Goal: Task Accomplishment & Management: Complete application form

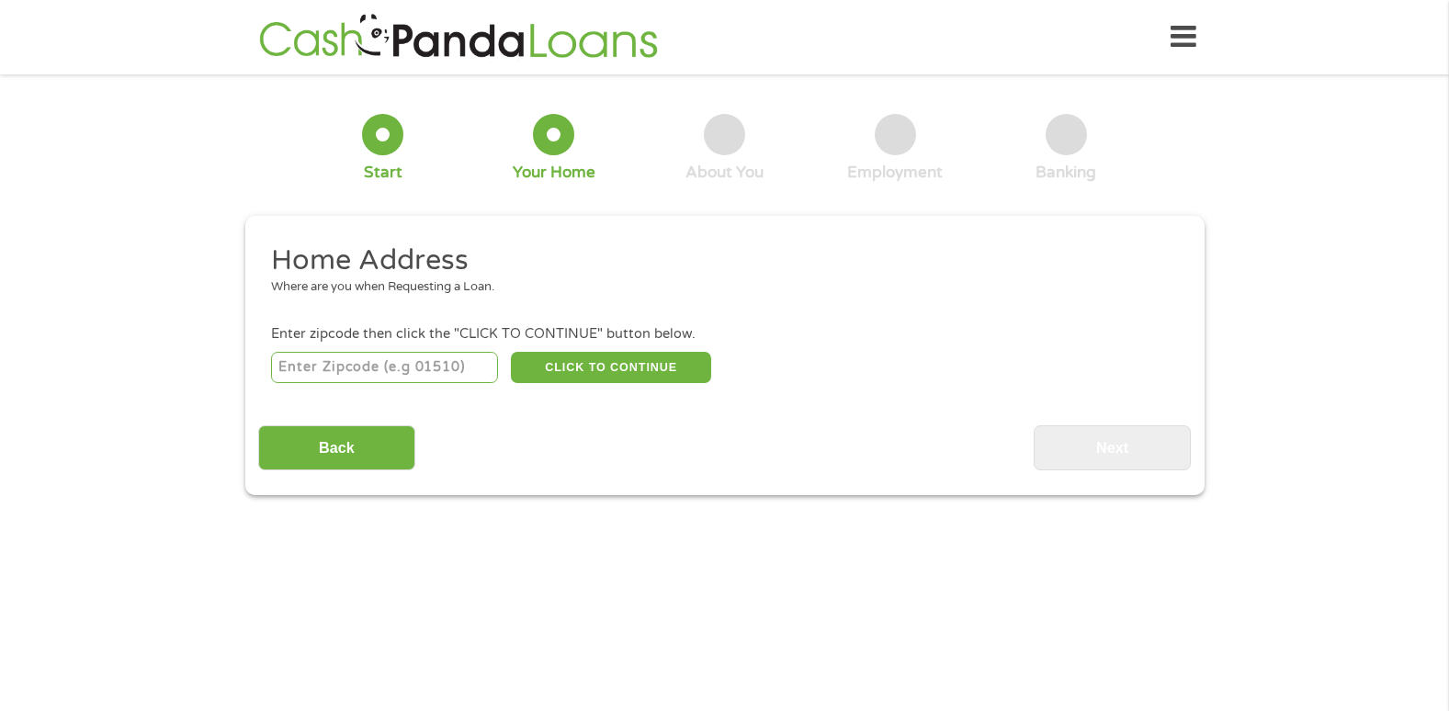
click at [438, 300] on li "Home Address Where are you when Requesting a Loan." at bounding box center [718, 277] width 920 height 69
click at [467, 361] on input "number" at bounding box center [384, 367] width 227 height 31
type input "63034"
click at [576, 360] on button "CLICK TO CONTINUE" at bounding box center [611, 367] width 200 height 31
type input "63034"
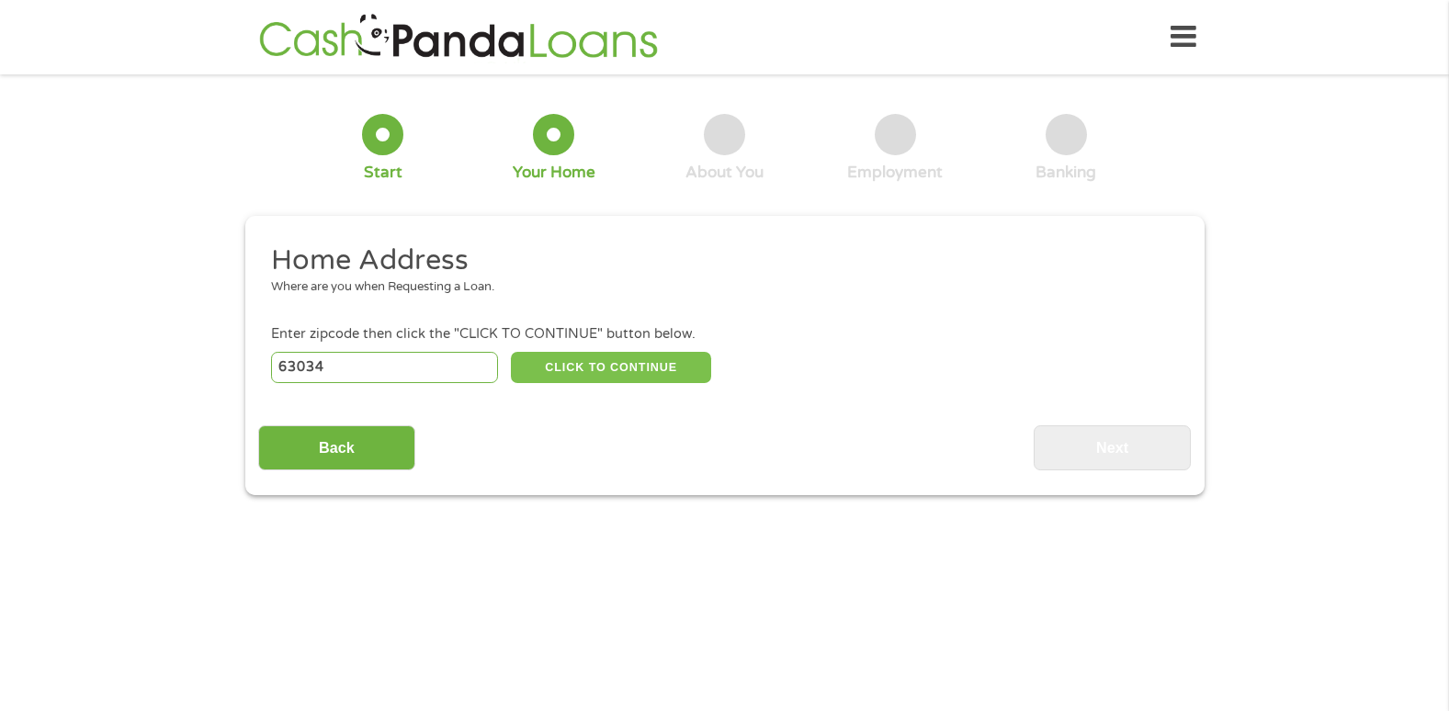
type input "Florissant"
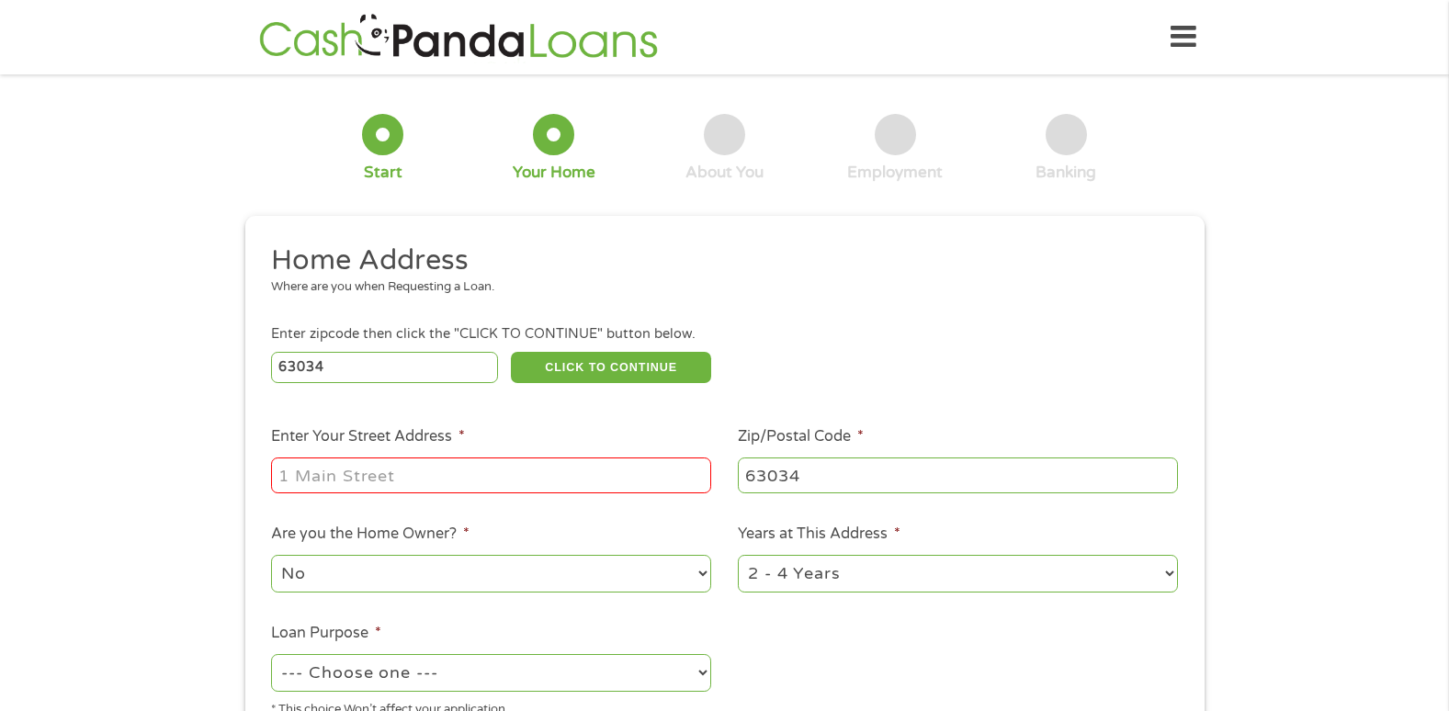
click at [435, 470] on input "Enter Your Street Address *" at bounding box center [491, 475] width 440 height 35
type input "[STREET_ADDRESS]"
click at [1167, 580] on select "1 Year or less 1 - 2 Years 2 - 4 Years Over 4 Years" at bounding box center [958, 574] width 440 height 38
click at [1188, 678] on ul "Home Address Where are you when Requesting a Loan. Enter zipcode then click the…" at bounding box center [724, 488] width 933 height 491
click at [1165, 573] on select "1 Year or less 1 - 2 Years 2 - 4 Years Over 4 Years" at bounding box center [958, 574] width 440 height 38
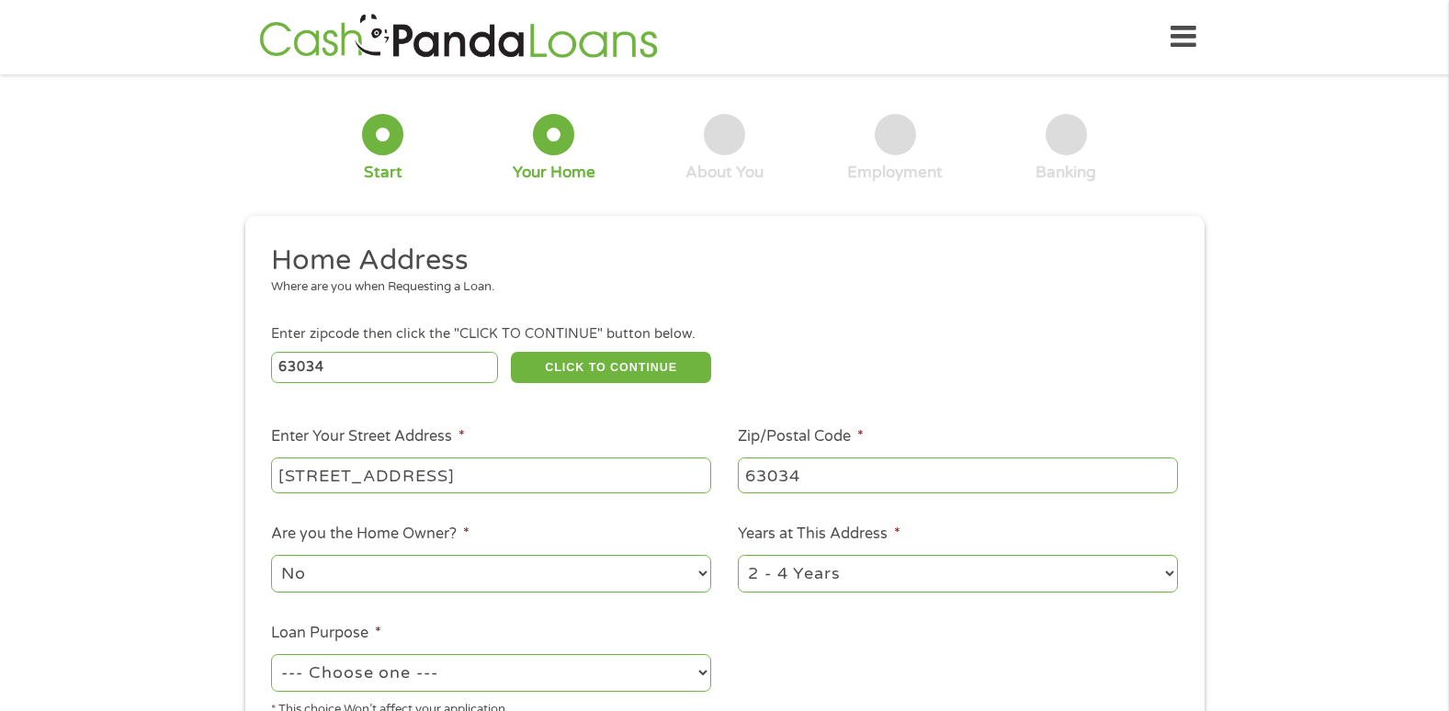
select select "60months"
click at [738, 555] on select "1 Year or less 1 - 2 Years 2 - 4 Years Over 4 Years" at bounding box center [958, 574] width 440 height 38
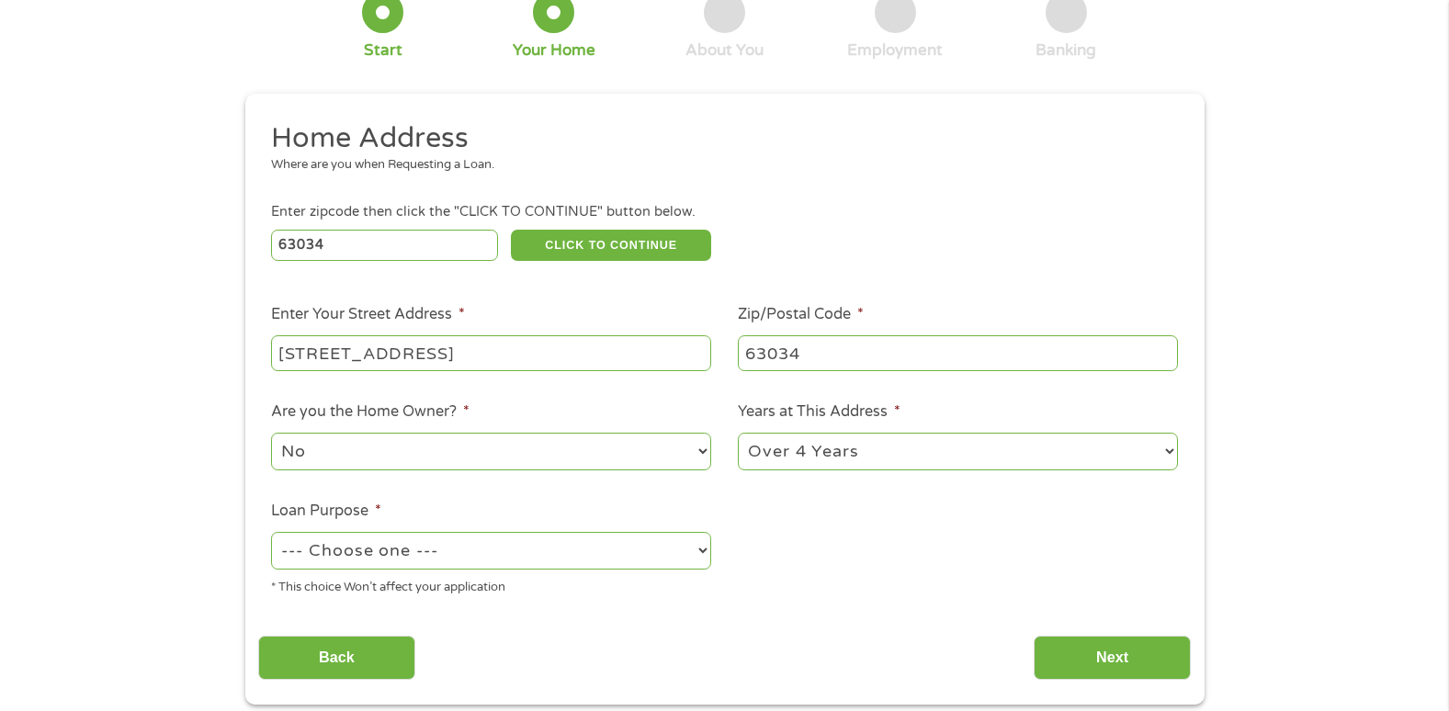
scroll to position [208, 0]
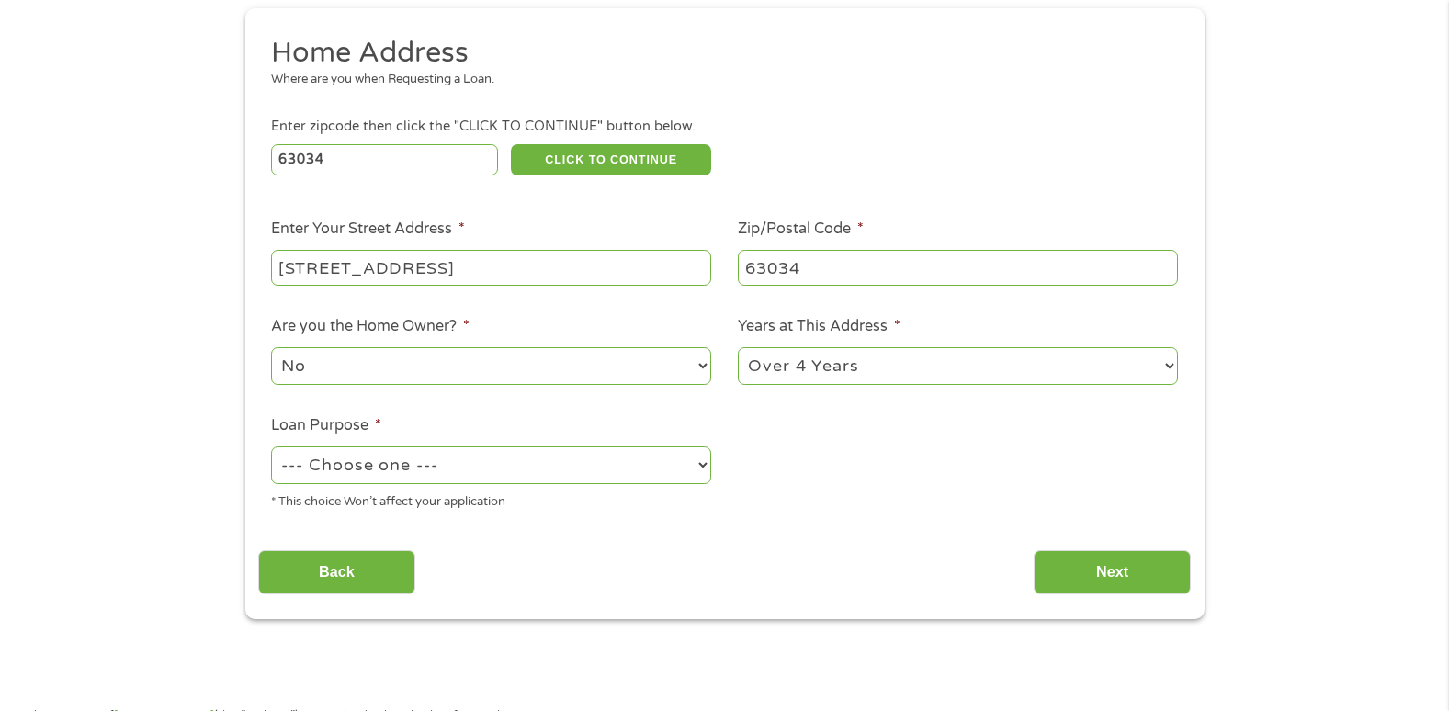
click at [706, 465] on select "--- Choose one --- Pay Bills Debt Consolidation Home Improvement Major Purchase…" at bounding box center [491, 466] width 440 height 38
select select "other"
click at [271, 447] on select "--- Choose one --- Pay Bills Debt Consolidation Home Improvement Major Purchase…" at bounding box center [491, 466] width 440 height 38
click at [1103, 571] on input "Next" at bounding box center [1112, 573] width 157 height 45
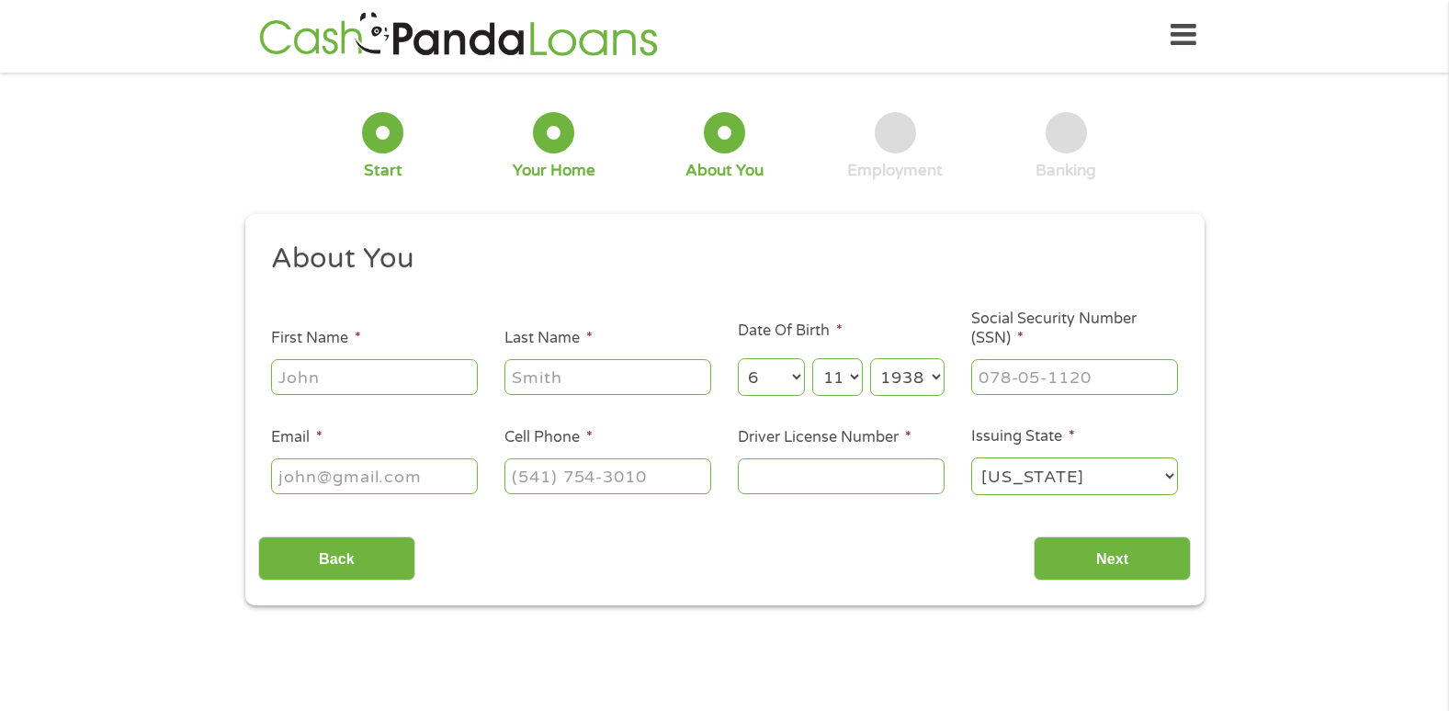
scroll to position [0, 0]
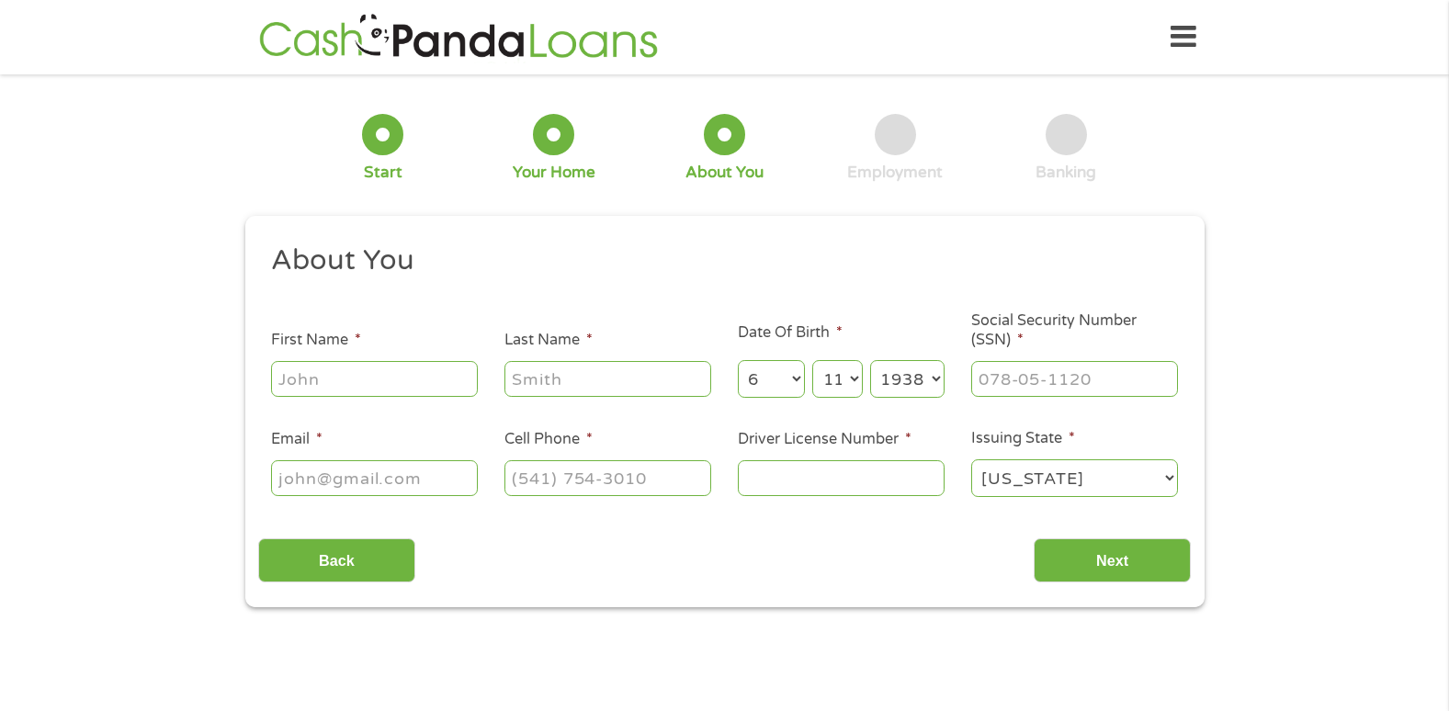
click at [447, 372] on input "First Name *" at bounding box center [374, 378] width 207 height 35
type input "[PERSON_NAME]"
type input "[EMAIL_ADDRESS][DOMAIN_NAME]"
type input "[PHONE_NUMBER]"
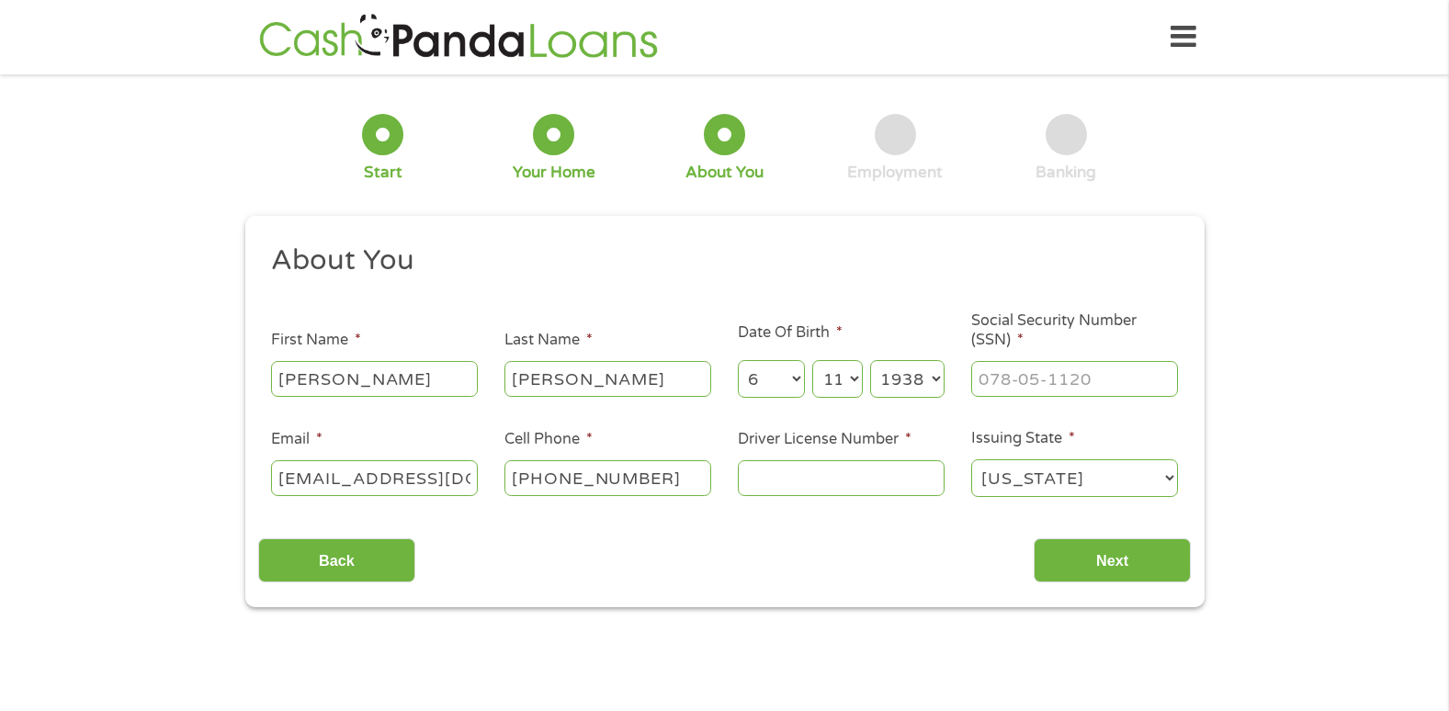
click at [765, 475] on input "Driver License Number *" at bounding box center [841, 477] width 207 height 35
type input "N035076005"
click at [1040, 378] on input "___-__-____" at bounding box center [1075, 378] width 207 height 35
type input "486-42-8370"
click at [1109, 557] on input "Next" at bounding box center [1112, 561] width 157 height 45
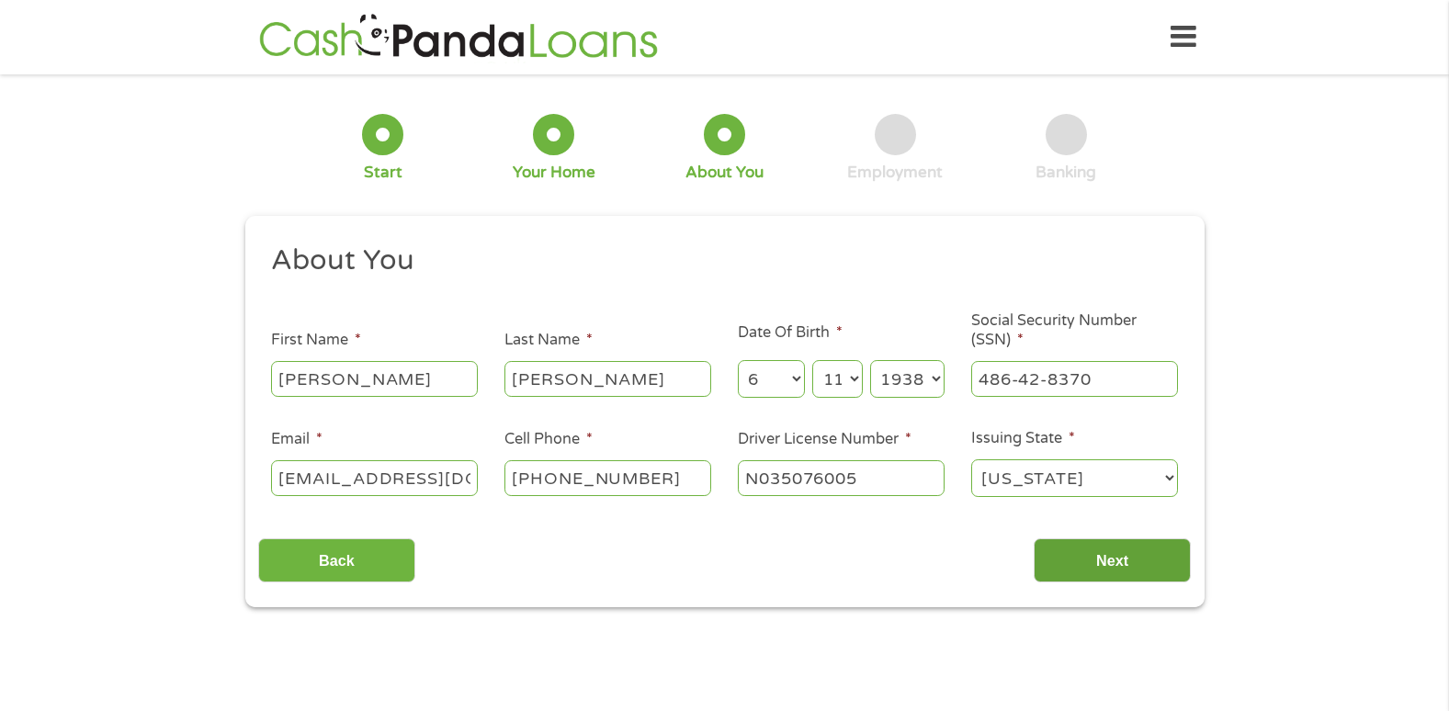
click at [1108, 558] on input "Next" at bounding box center [1112, 561] width 157 height 45
click at [1160, 550] on input "Next" at bounding box center [1112, 561] width 157 height 45
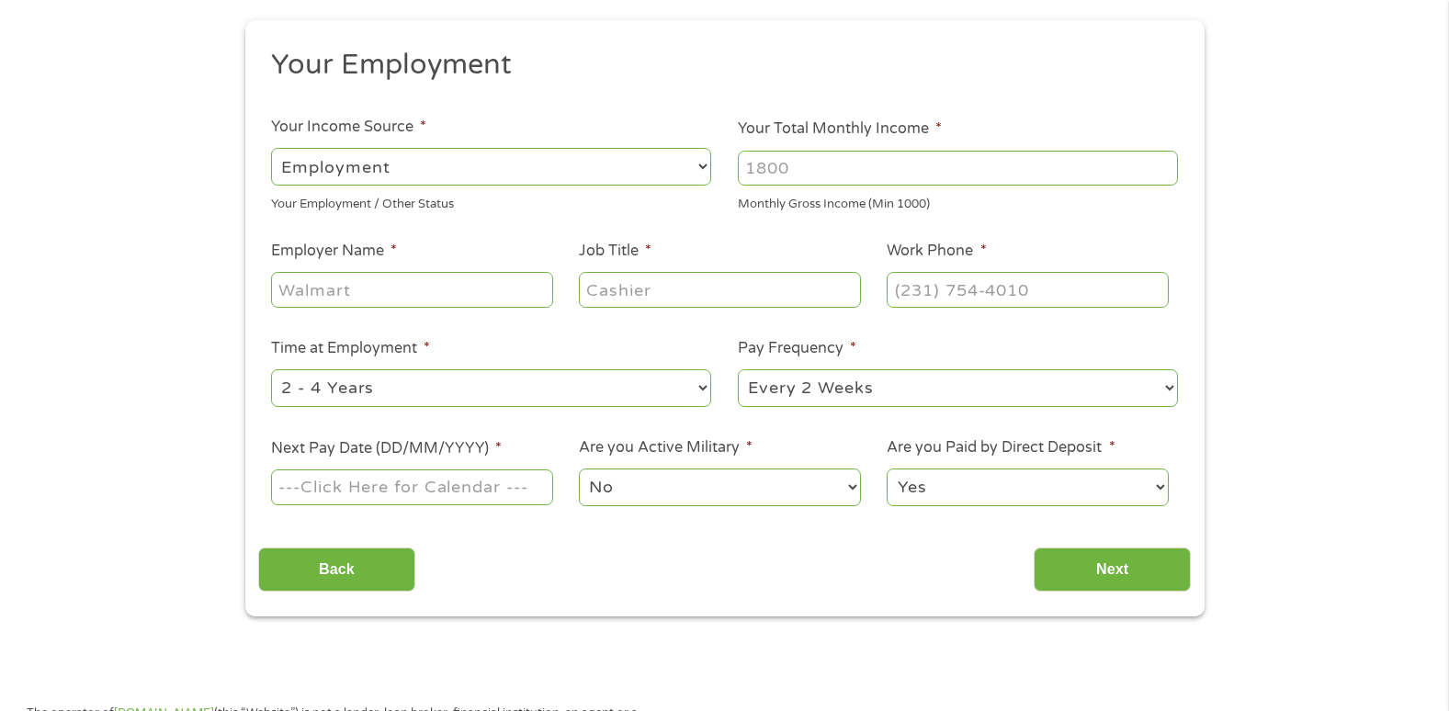
scroll to position [281, 0]
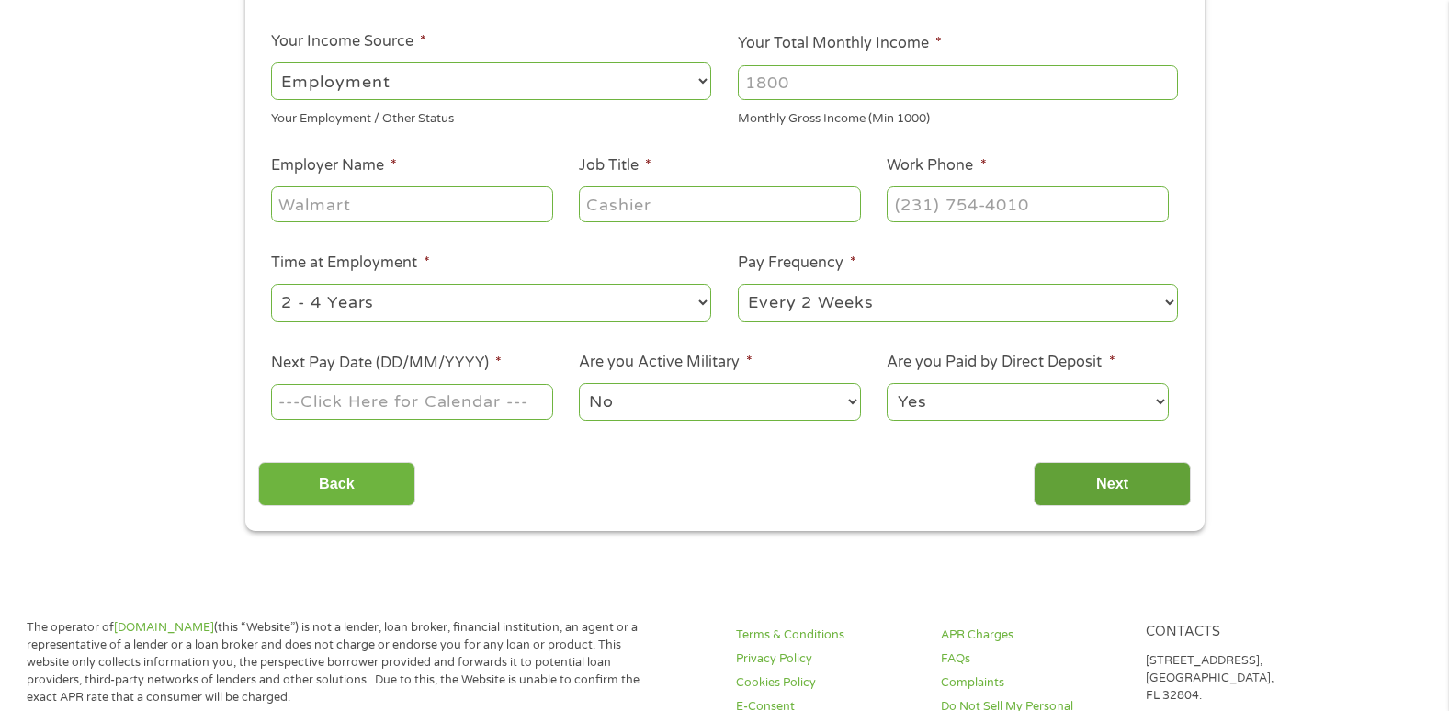
click at [1120, 484] on input "Next" at bounding box center [1112, 484] width 157 height 45
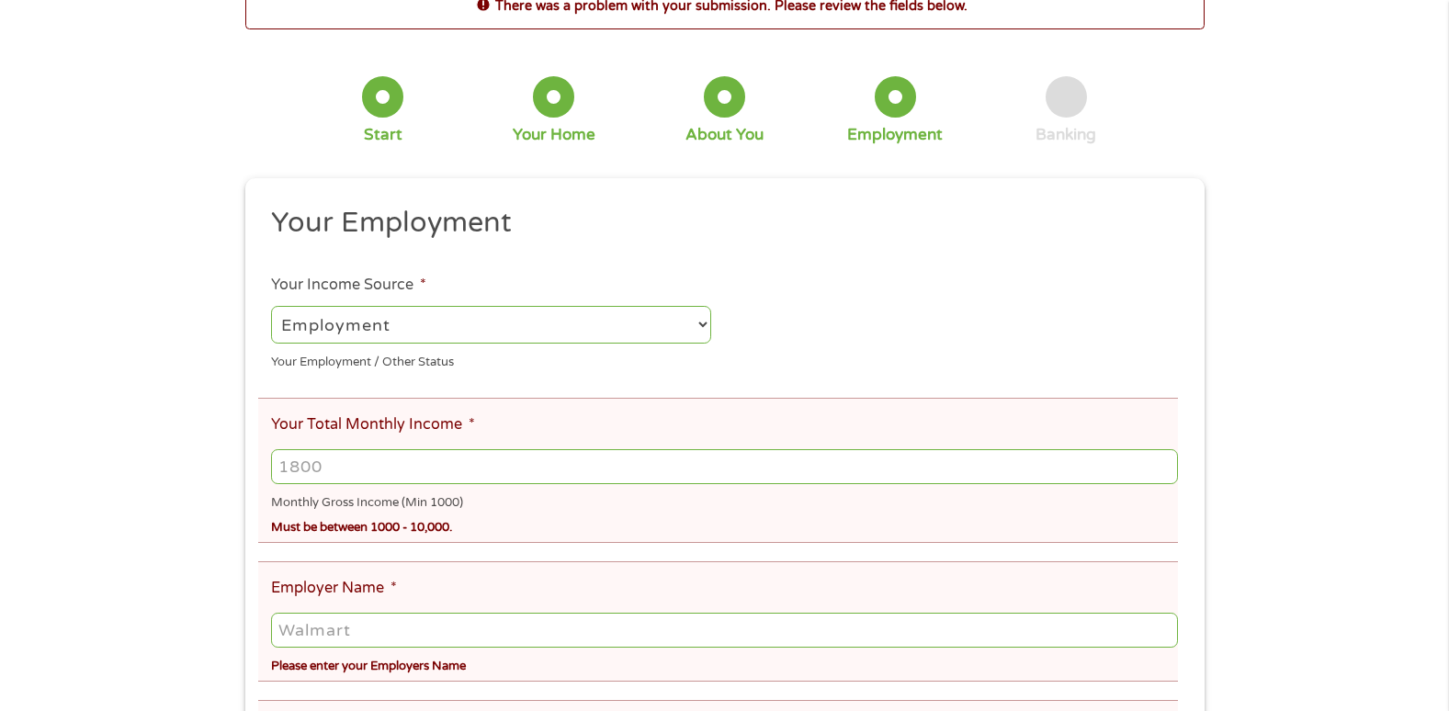
scroll to position [0, 0]
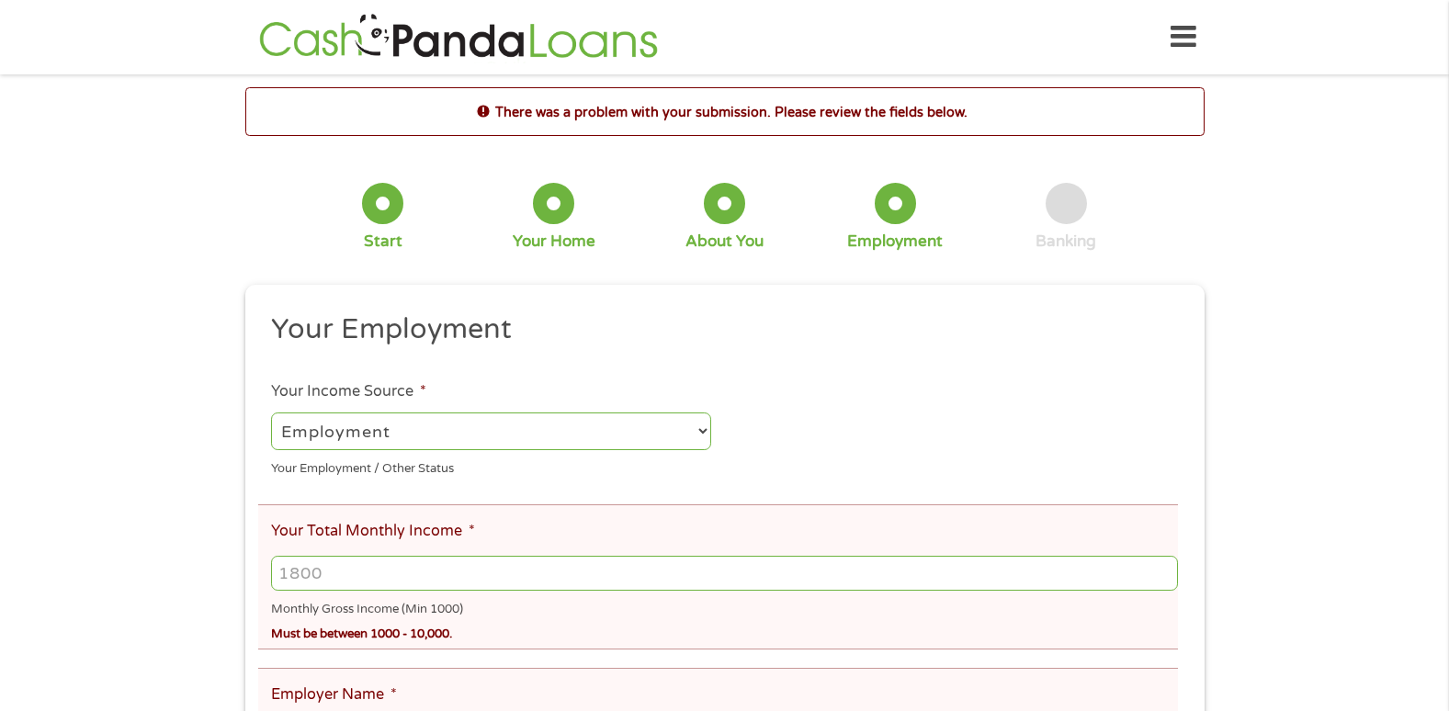
click at [701, 432] on select "--- Choose one --- Employment [DEMOGRAPHIC_DATA] Benefits" at bounding box center [491, 432] width 440 height 38
select select "benefits"
click at [271, 413] on select "--- Choose one --- Employment [DEMOGRAPHIC_DATA] Benefits" at bounding box center [491, 432] width 440 height 38
type input "Other"
type input "[PHONE_NUMBER]"
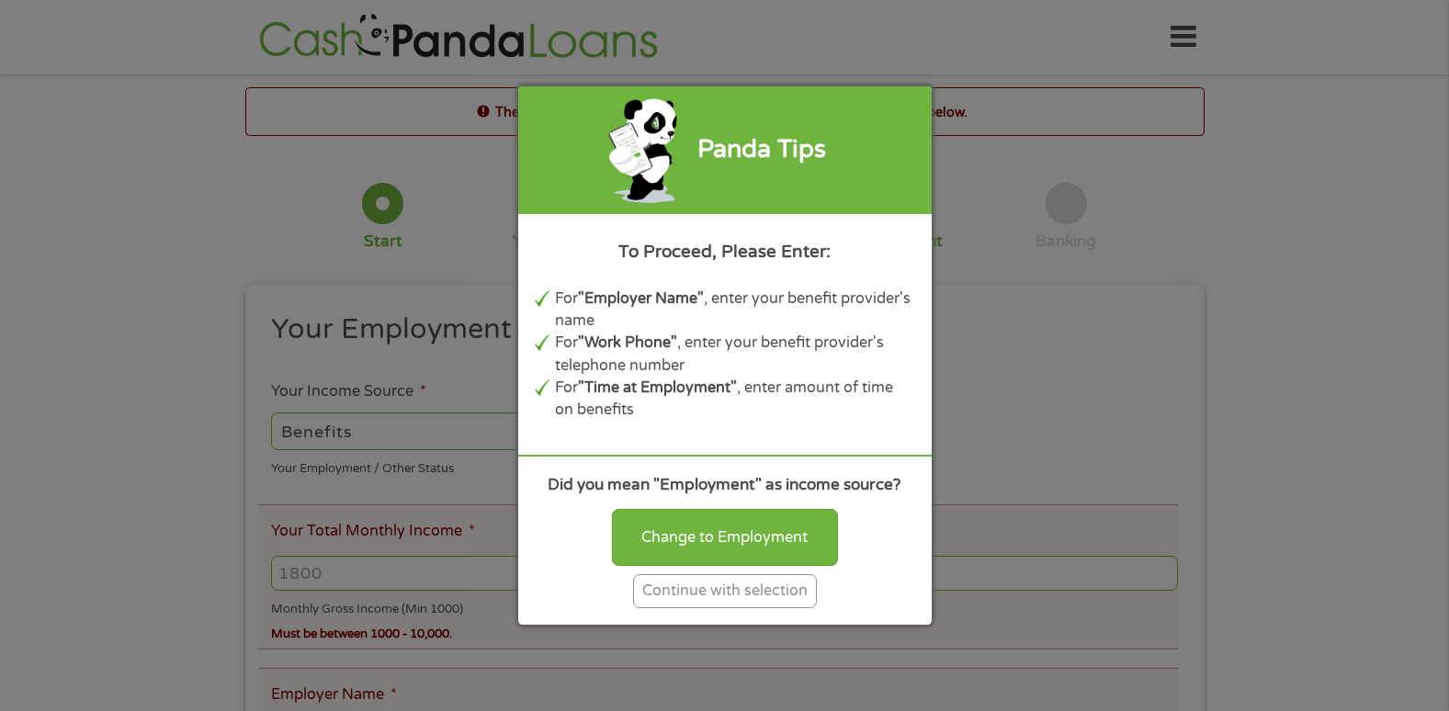
click at [692, 584] on div "Continue with selection" at bounding box center [725, 591] width 184 height 34
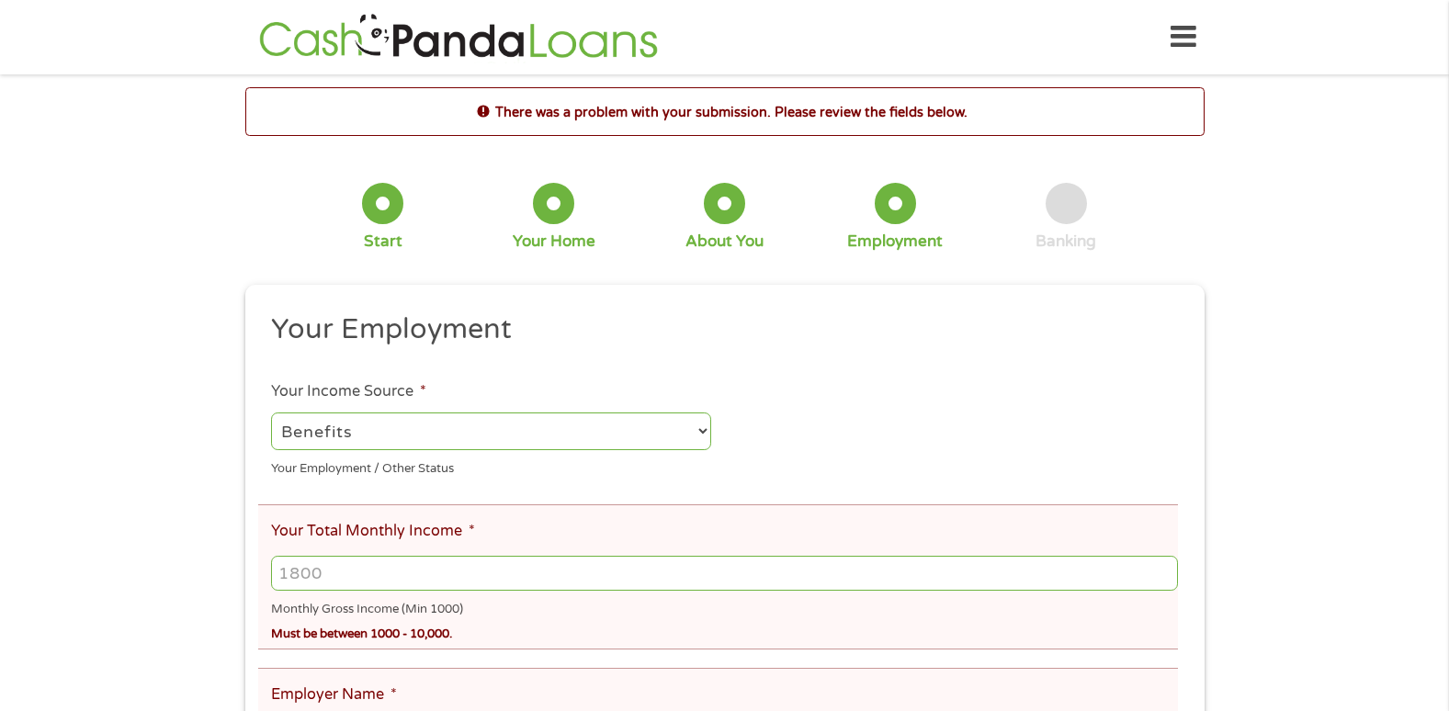
click at [340, 570] on input "Your Total Monthly Income *" at bounding box center [724, 573] width 906 height 35
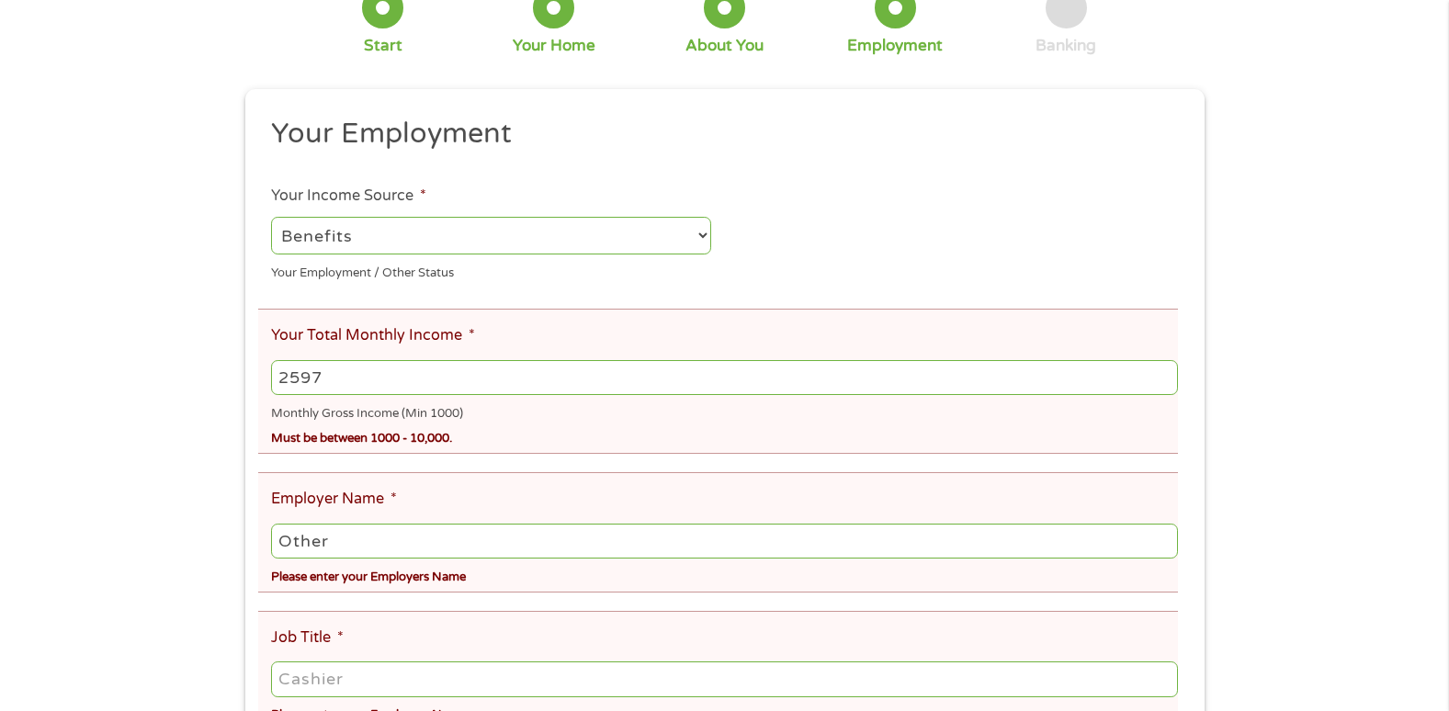
scroll to position [221, 0]
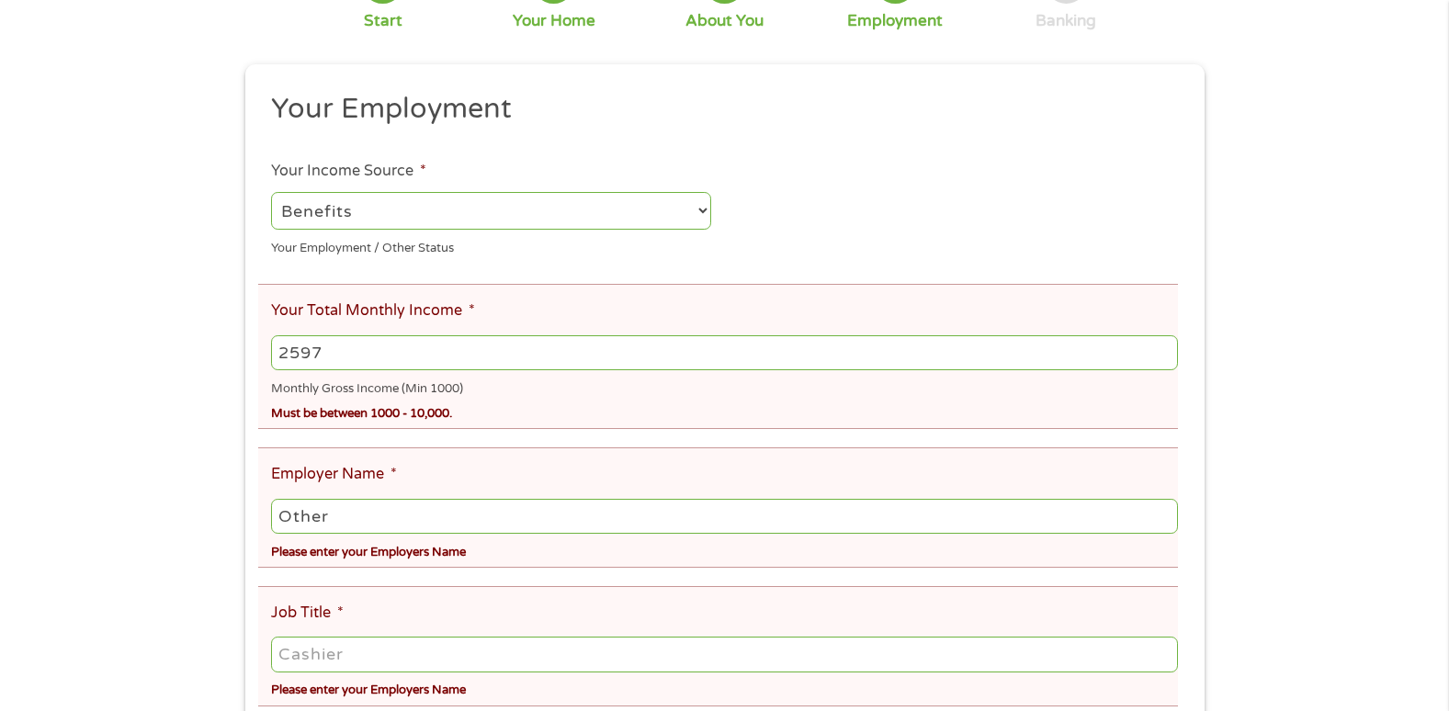
type input "2597"
click at [337, 518] on input "Other" at bounding box center [724, 516] width 906 height 35
type input "O"
type input "Social Security"
click at [386, 650] on input "Job Title *" at bounding box center [724, 654] width 906 height 35
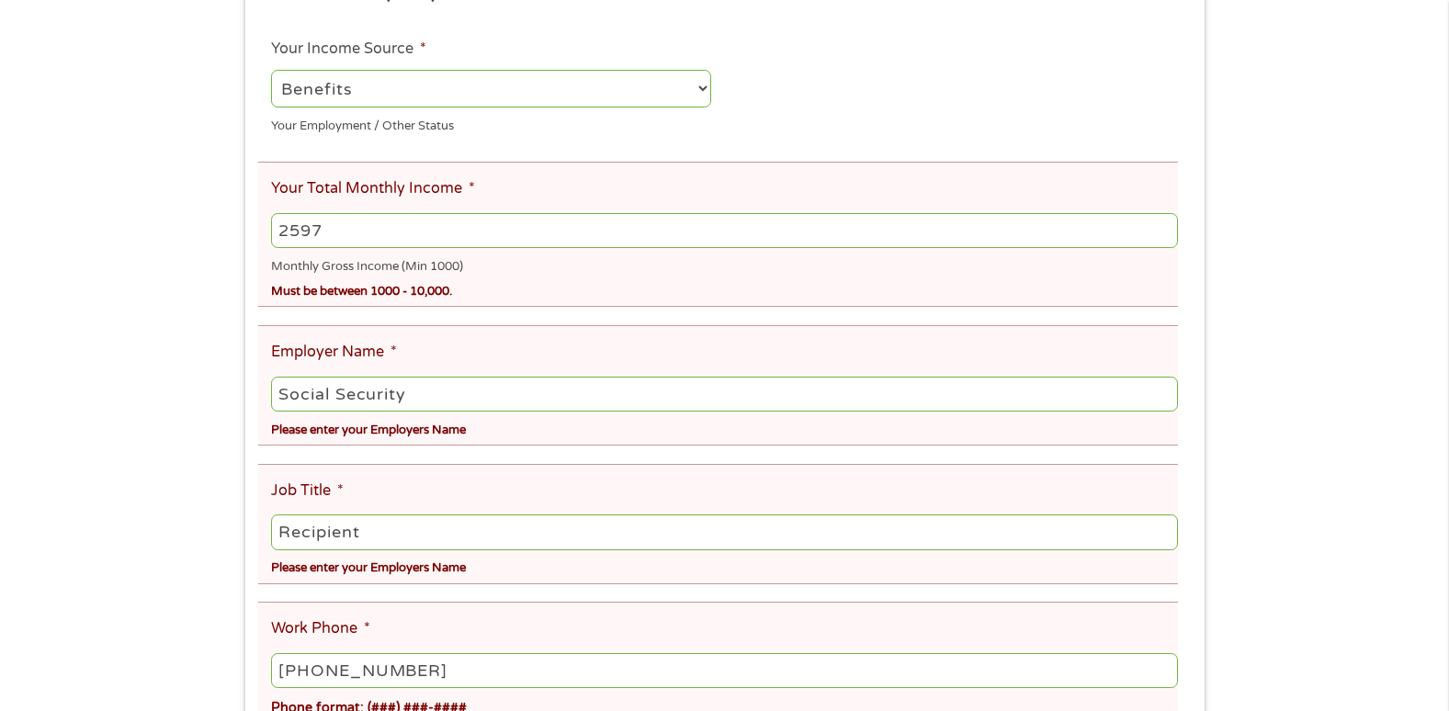
scroll to position [404, 0]
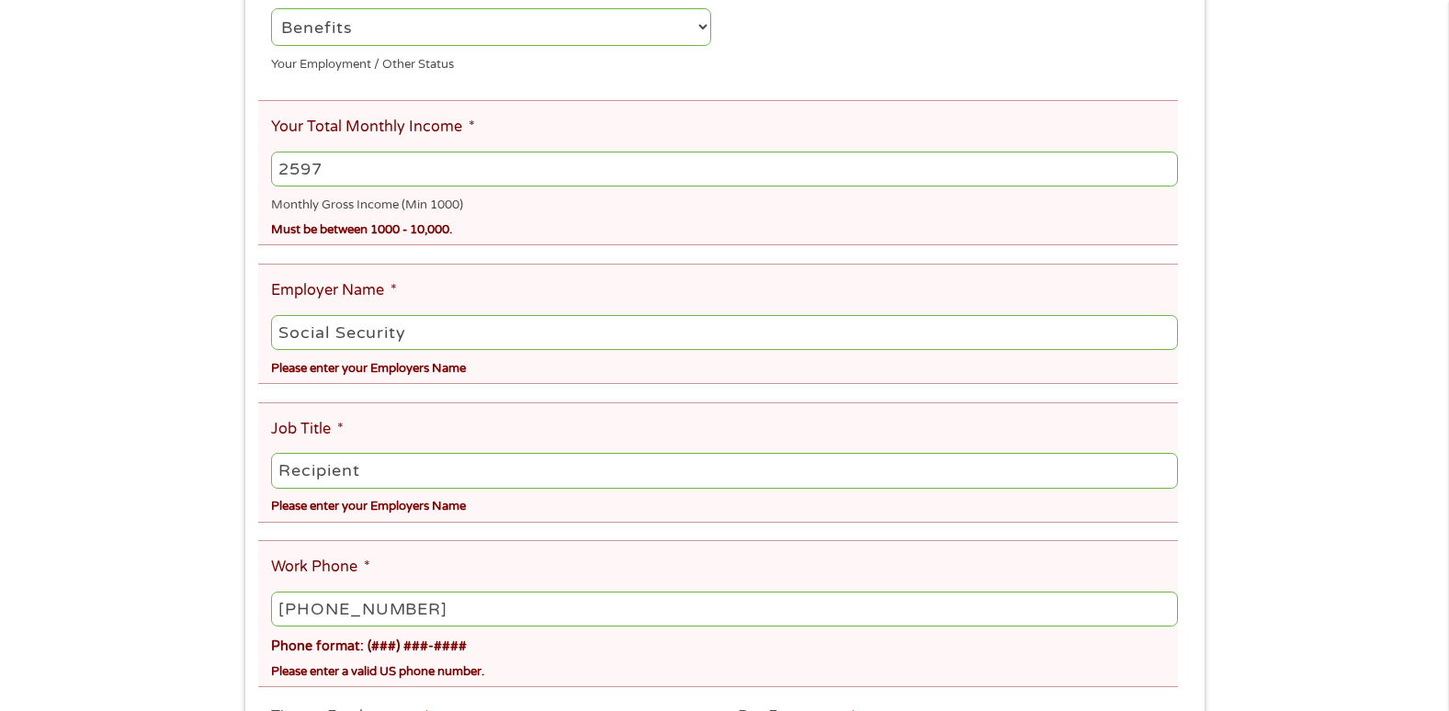
type input "Recipient"
click at [426, 415] on li "Job Title * Recipient Please enter your Employers Name" at bounding box center [718, 463] width 920 height 120
click at [438, 616] on input "[PHONE_NUMBER]" at bounding box center [724, 609] width 906 height 35
type input "[PHONE_NUMBER]"
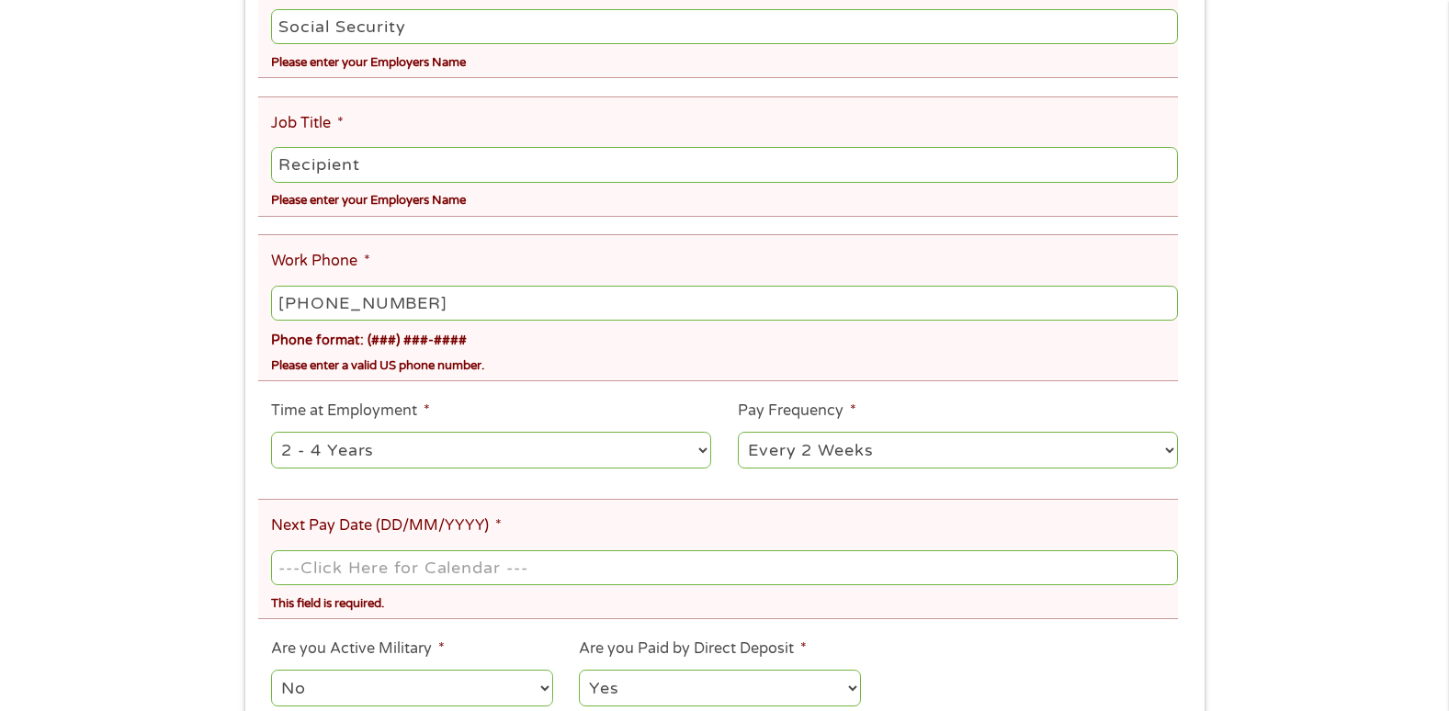
scroll to position [771, 0]
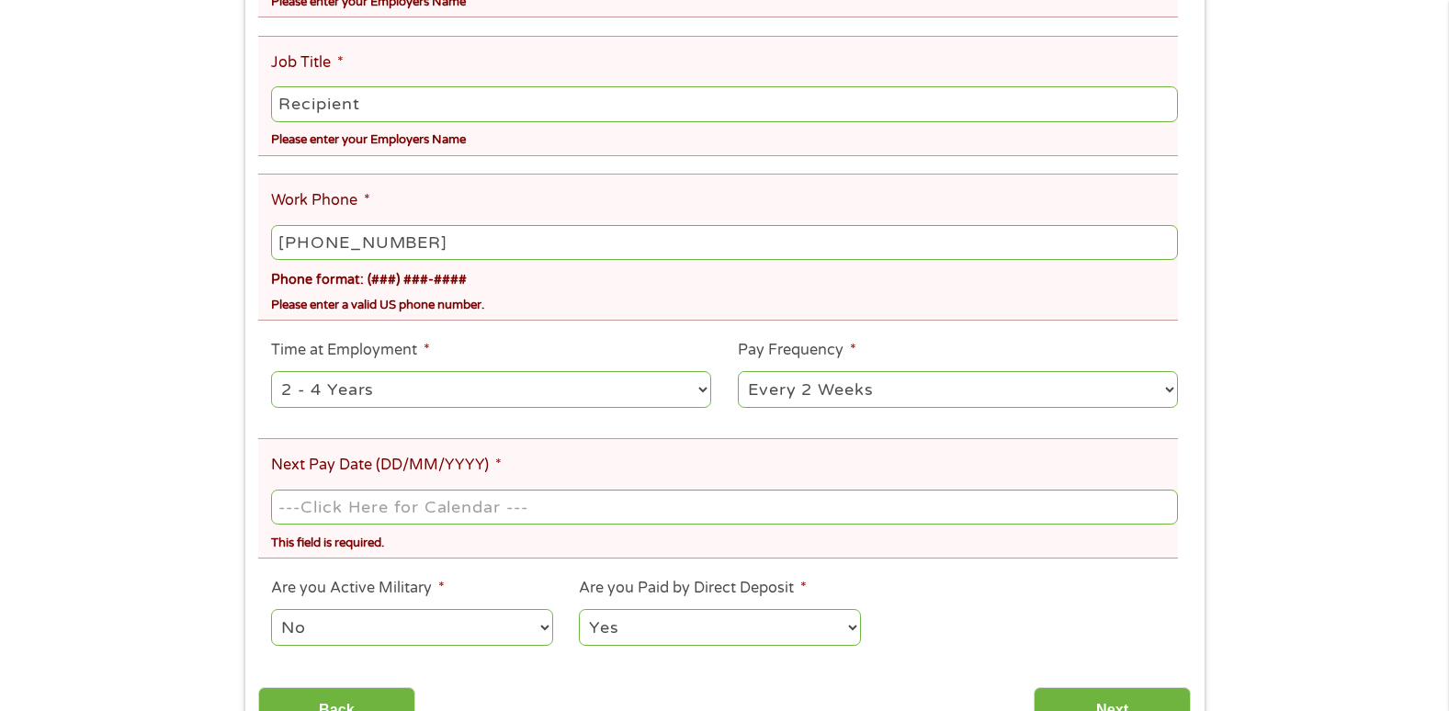
click at [1172, 397] on select "--- Choose one --- Every 2 Weeks Every Week Monthly Semi-Monthly" at bounding box center [958, 390] width 440 height 38
select select "monthly"
click at [738, 371] on select "--- Choose one --- Every 2 Weeks Every Week Monthly Semi-Monthly" at bounding box center [958, 390] width 440 height 38
click at [702, 392] on select "--- Choose one --- 1 Year or less 1 - 2 Years 2 - 4 Years Over 4 Years" at bounding box center [491, 390] width 440 height 38
select select "60months"
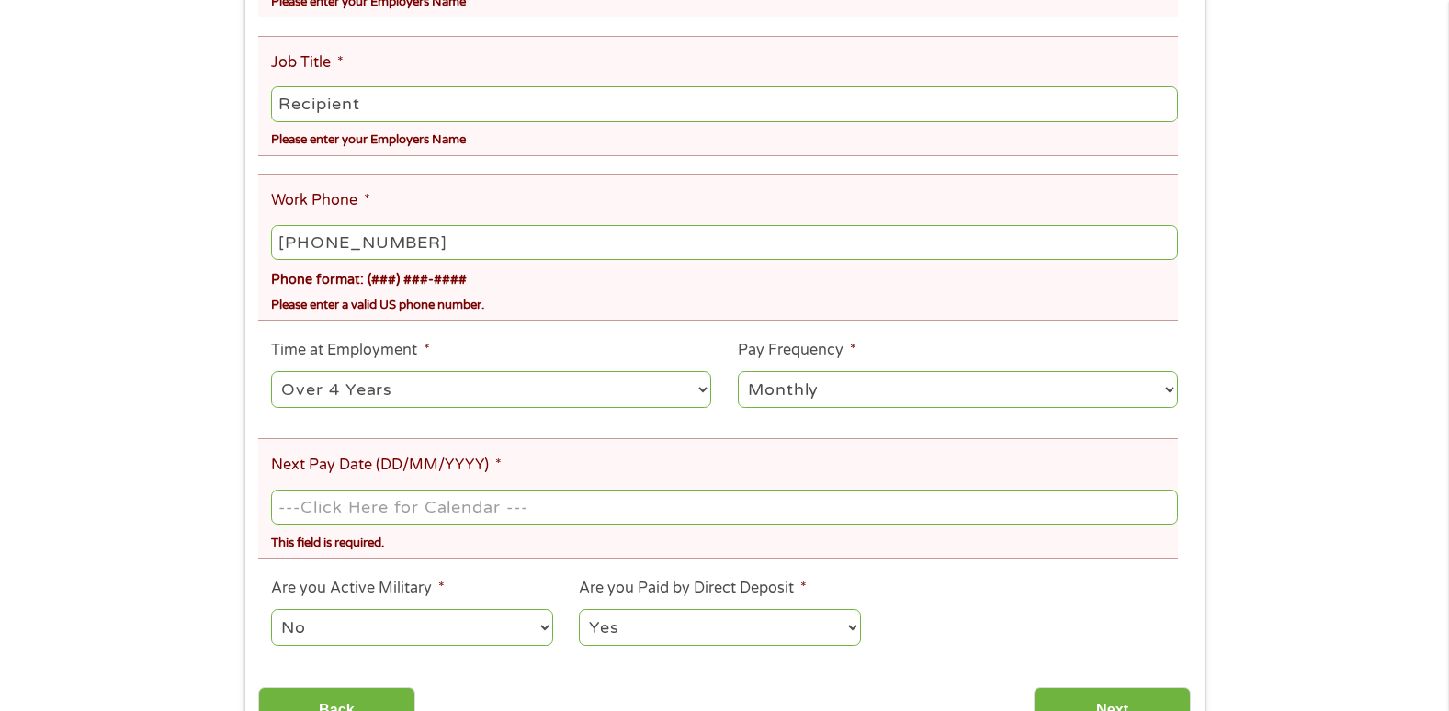
click at [271, 371] on select "--- Choose one --- 1 Year or less 1 - 2 Years 2 - 4 Years Over 4 Years" at bounding box center [491, 390] width 440 height 38
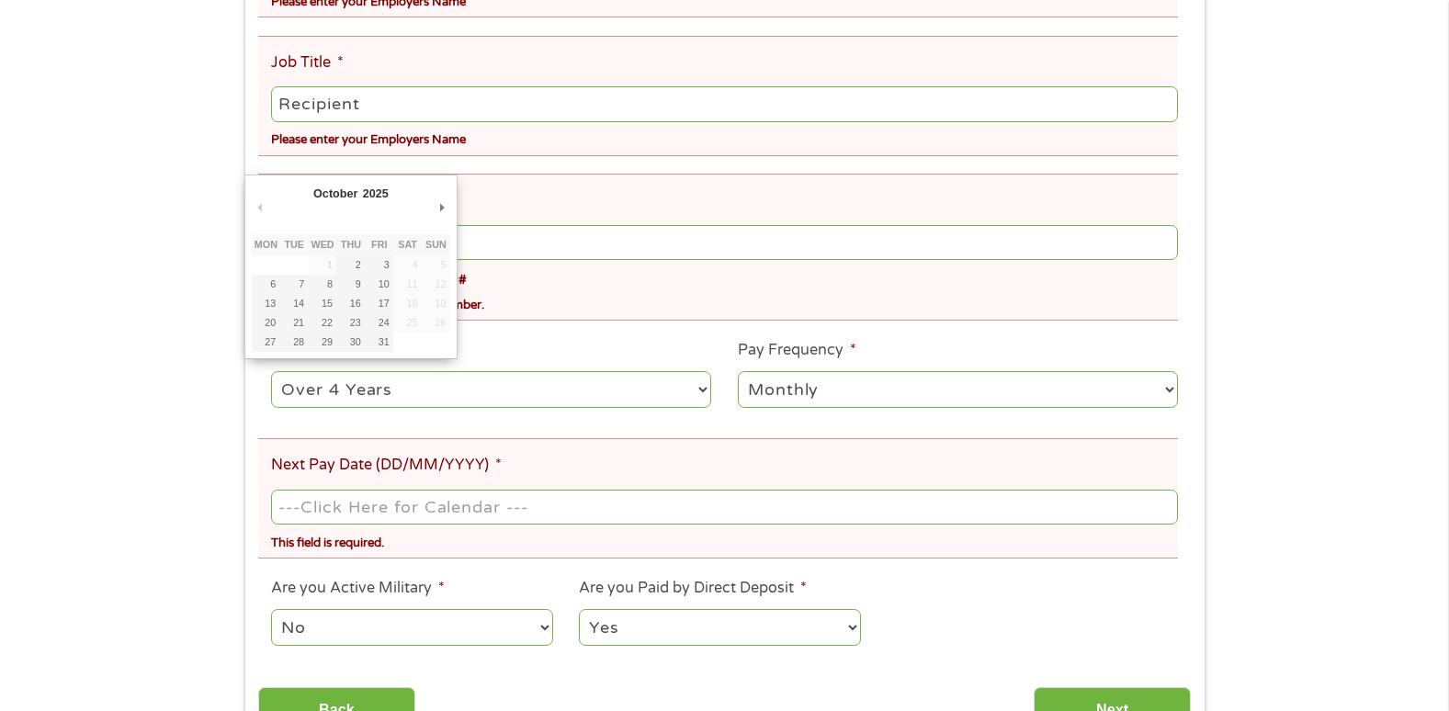
click at [532, 511] on input "Next Pay Date (DD/MM/YYYY) *" at bounding box center [724, 507] width 906 height 35
type input "[DATE]"
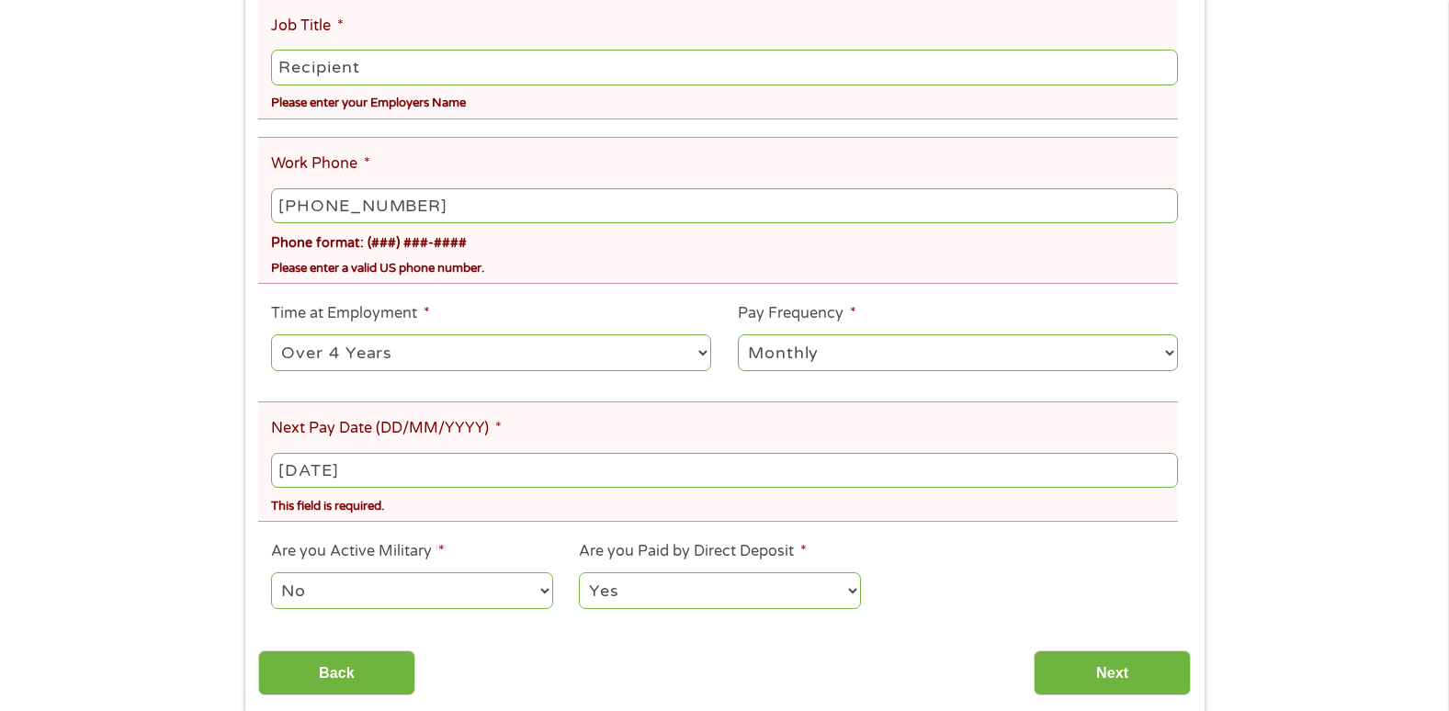
scroll to position [881, 0]
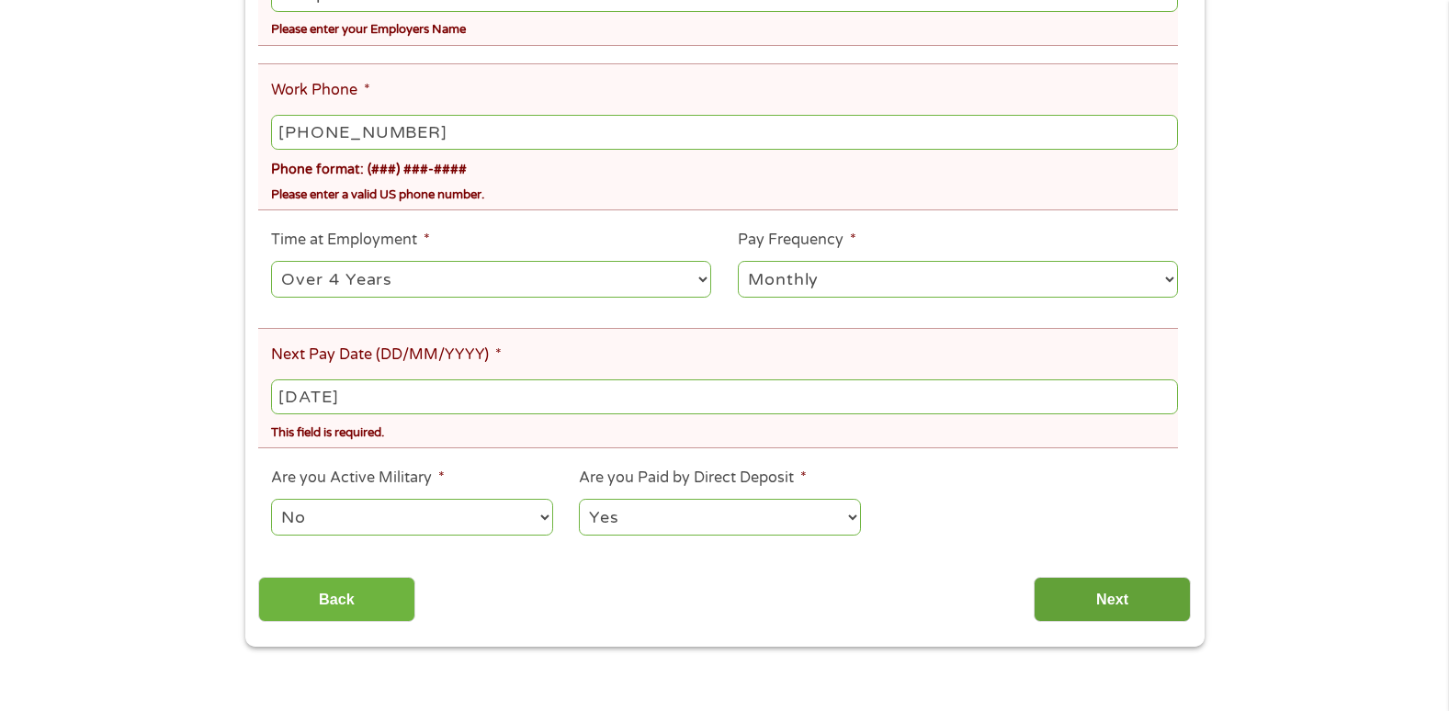
click at [1106, 596] on input "Next" at bounding box center [1112, 599] width 157 height 45
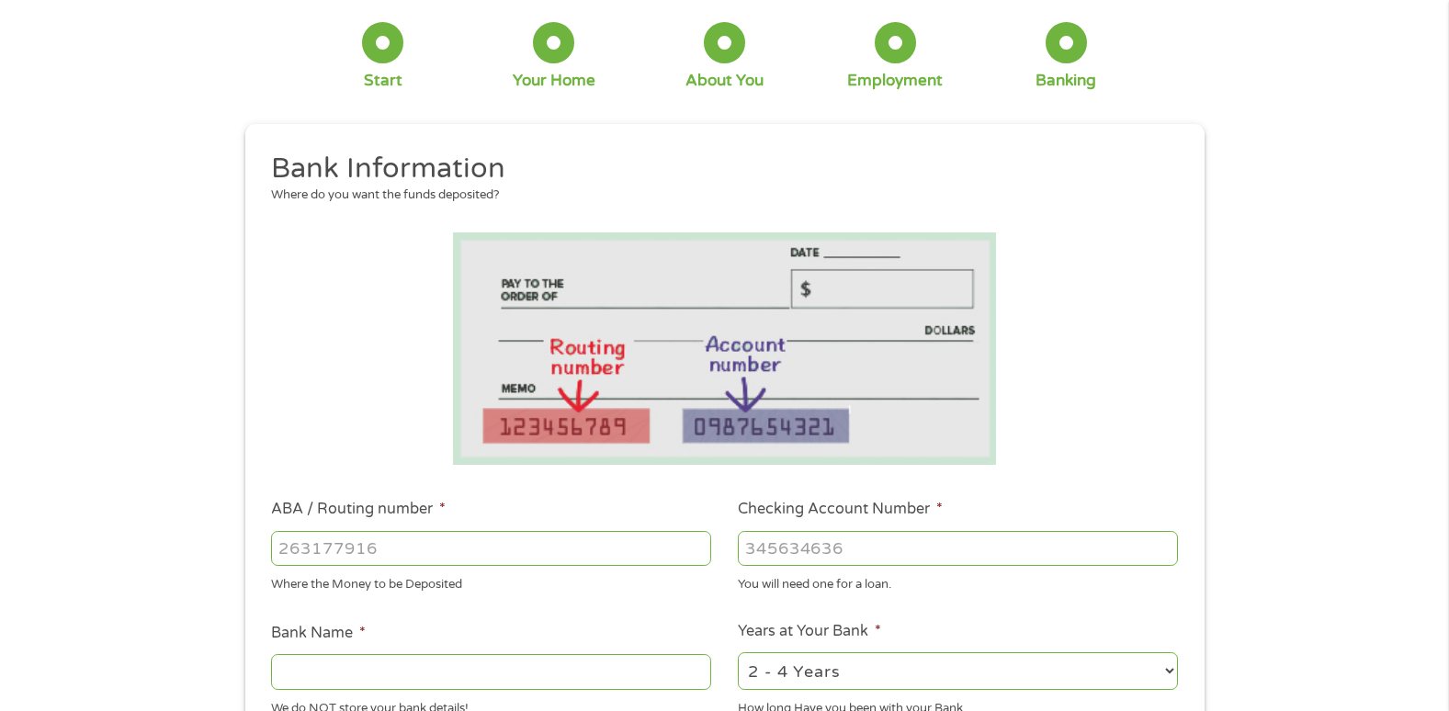
scroll to position [0, 0]
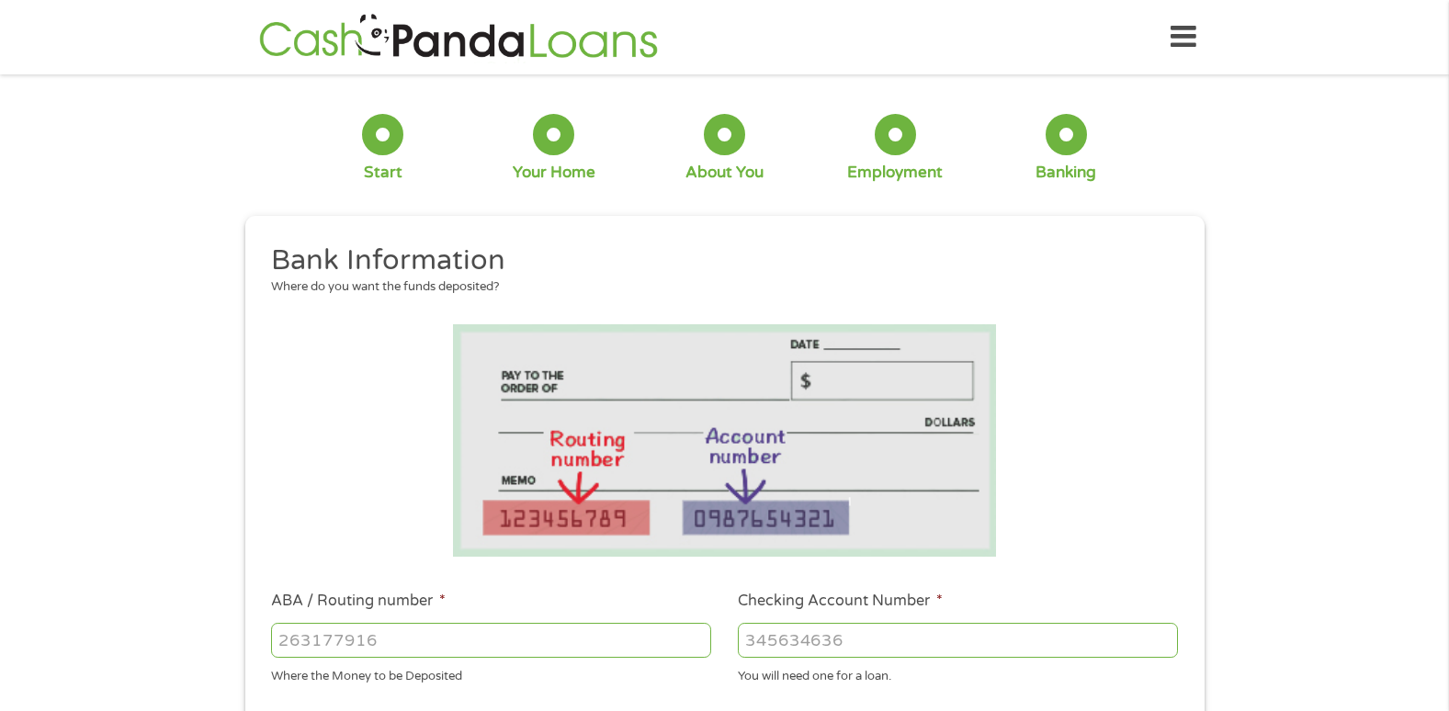
click at [404, 634] on input "ABA / Routing number *" at bounding box center [491, 640] width 440 height 35
type input "081001387"
type input "REGIONS BANK"
type input "081001387"
click at [759, 633] on input "Checking Account Number *" at bounding box center [958, 640] width 440 height 35
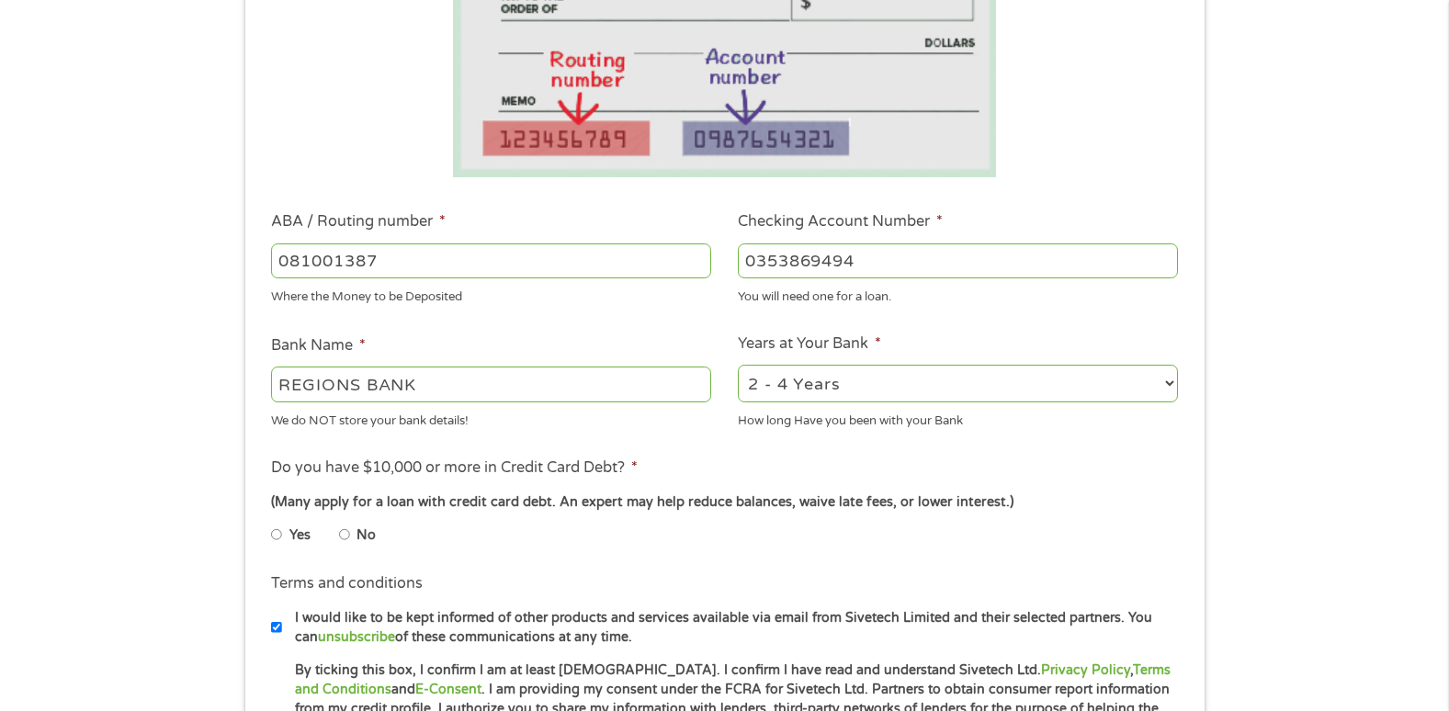
scroll to position [465, 0]
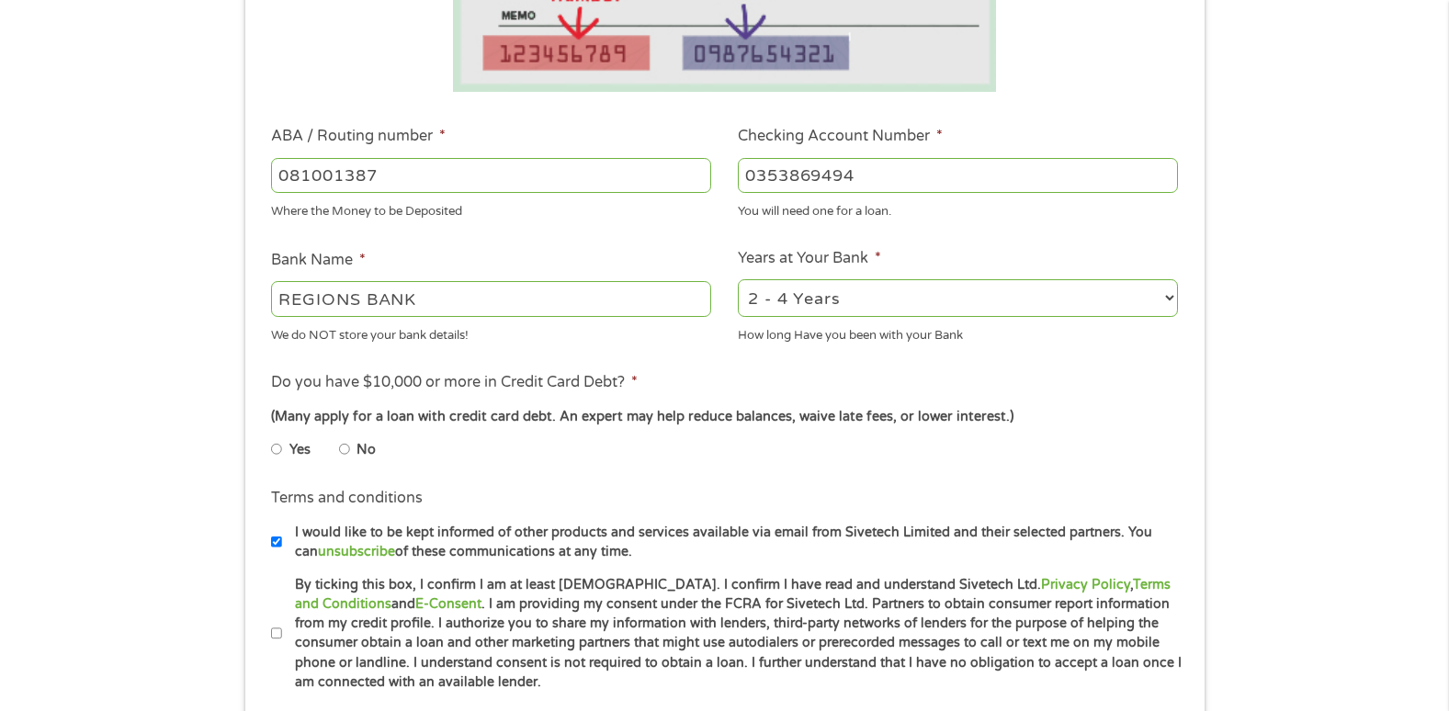
type input "0353869494"
click at [345, 446] on input "No" at bounding box center [344, 449] width 11 height 29
radio input "true"
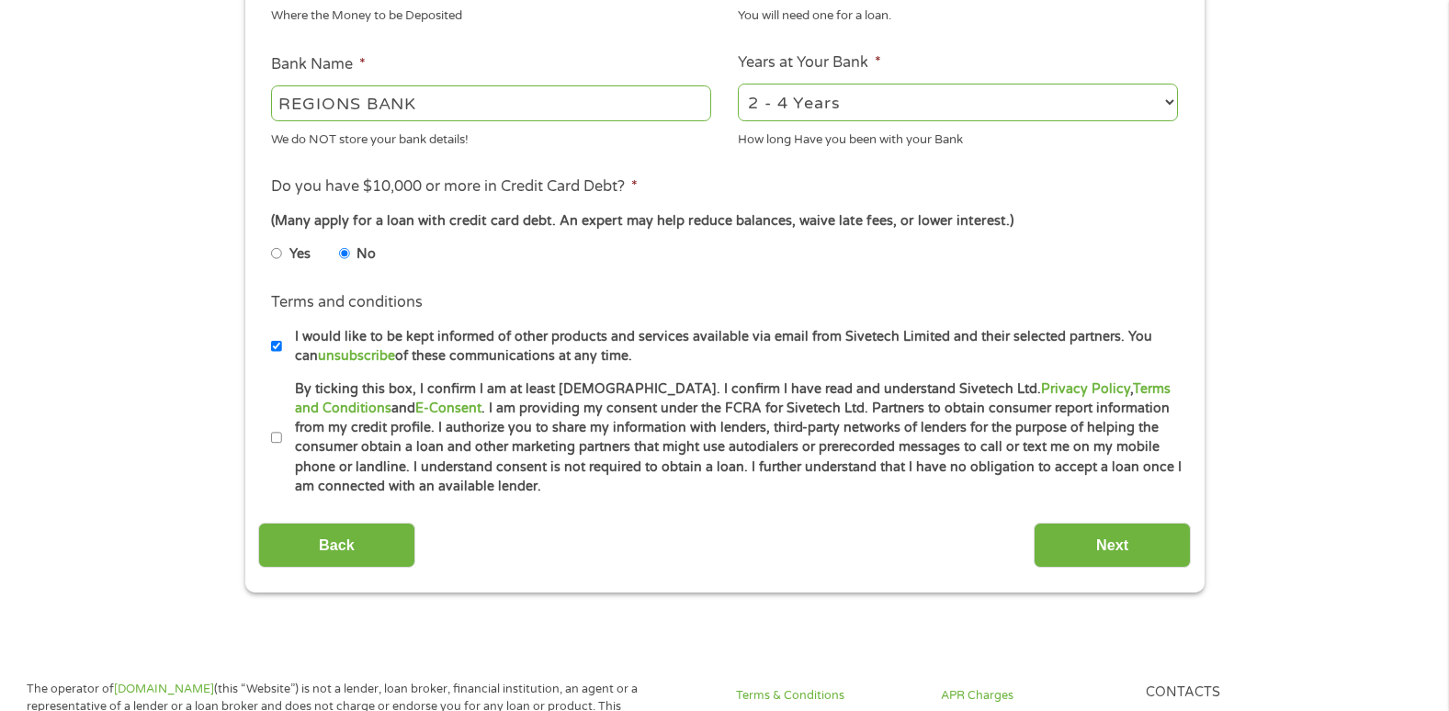
scroll to position [734, 0]
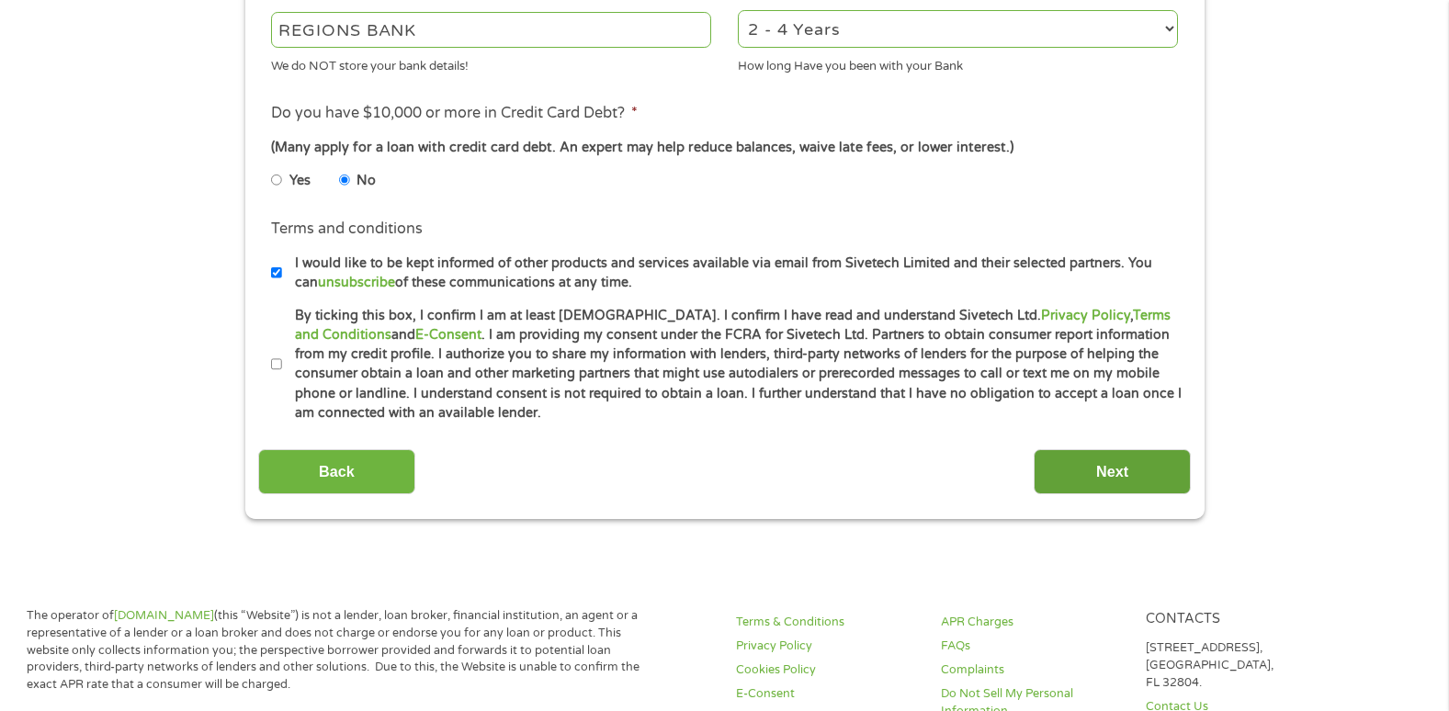
click at [1114, 477] on input "Next" at bounding box center [1112, 471] width 157 height 45
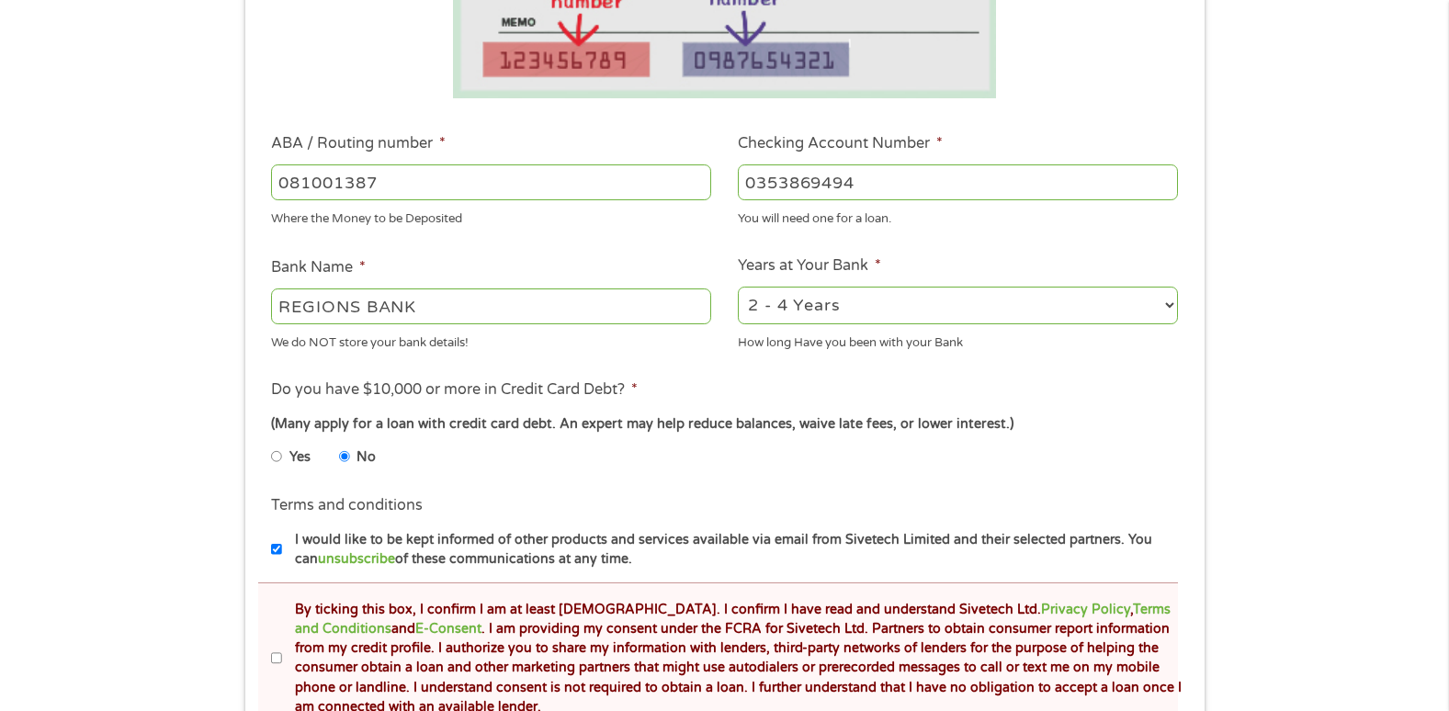
scroll to position [637, 0]
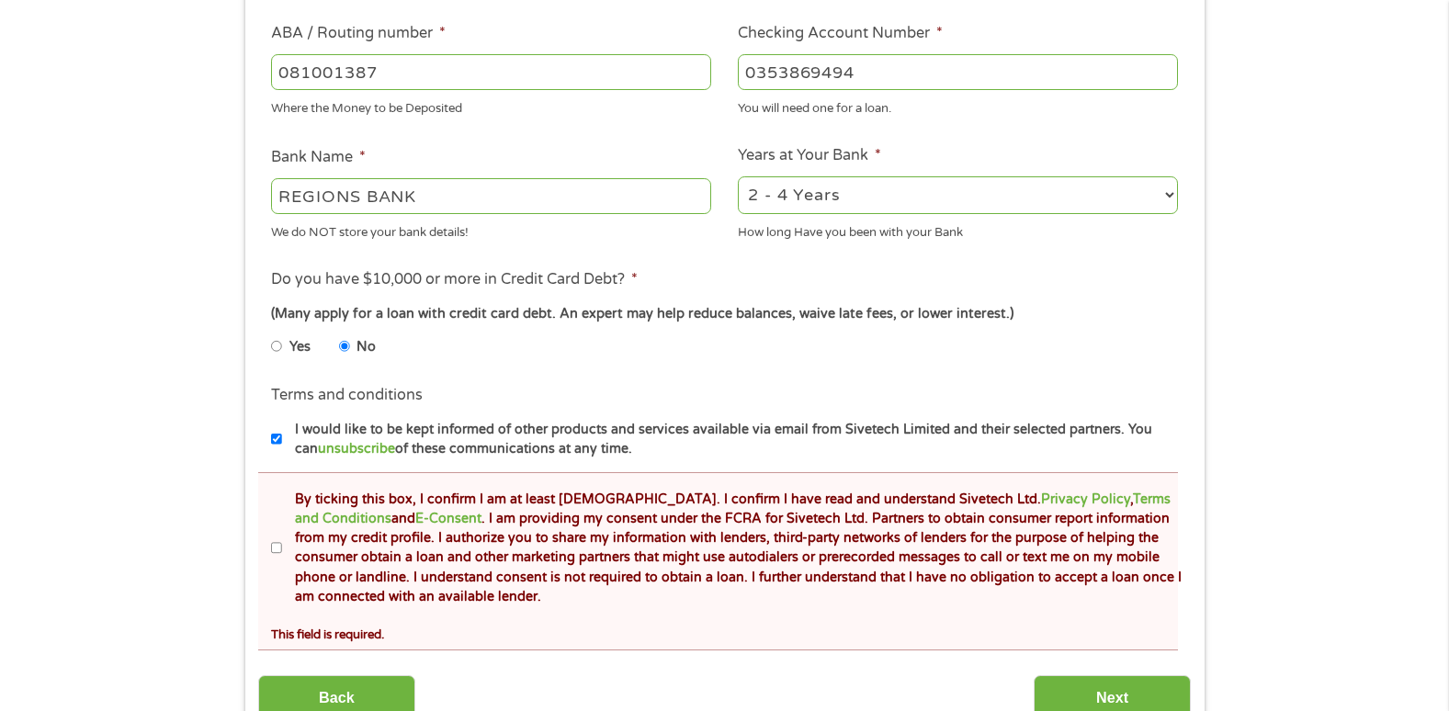
click at [275, 547] on input "By ticking this box, I confirm I am at least [DEMOGRAPHIC_DATA]. I confirm I ha…" at bounding box center [276, 548] width 11 height 29
checkbox input "true"
click at [1120, 696] on input "Next" at bounding box center [1112, 698] width 157 height 45
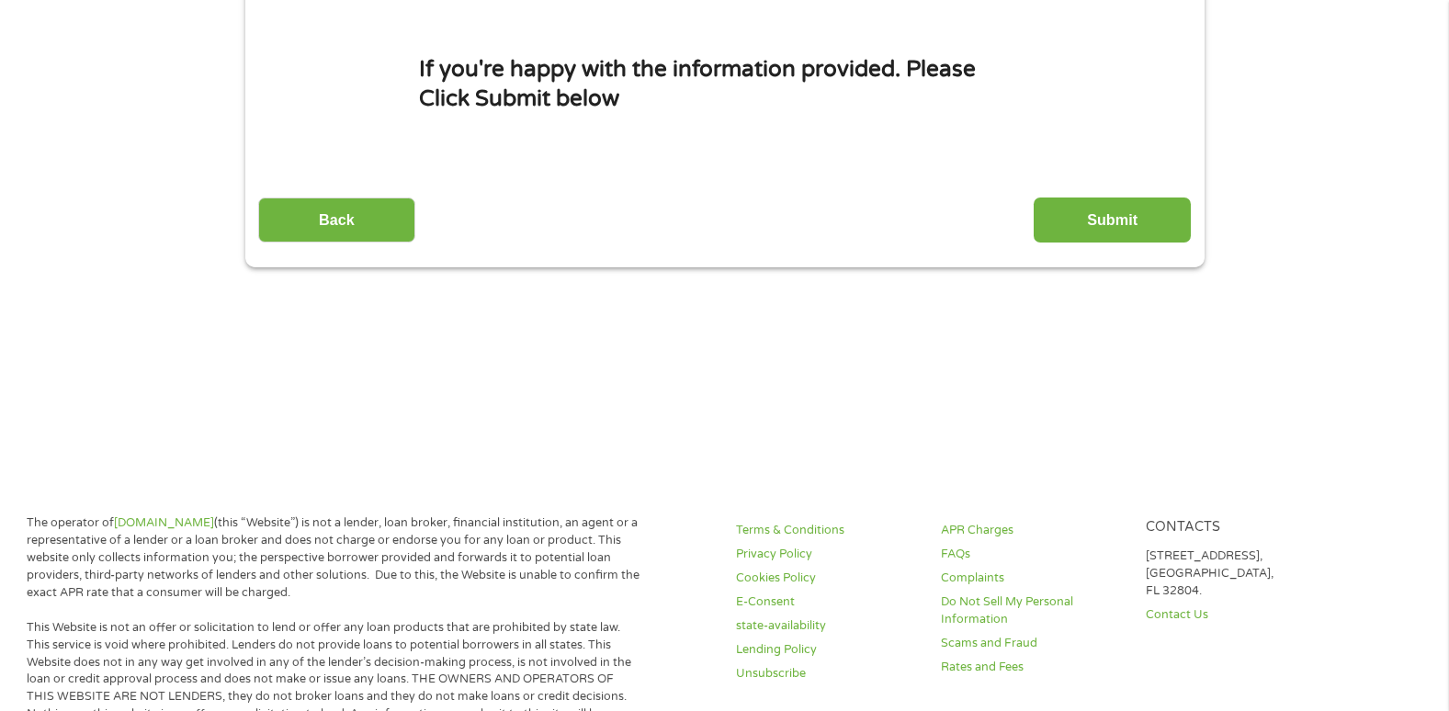
scroll to position [0, 0]
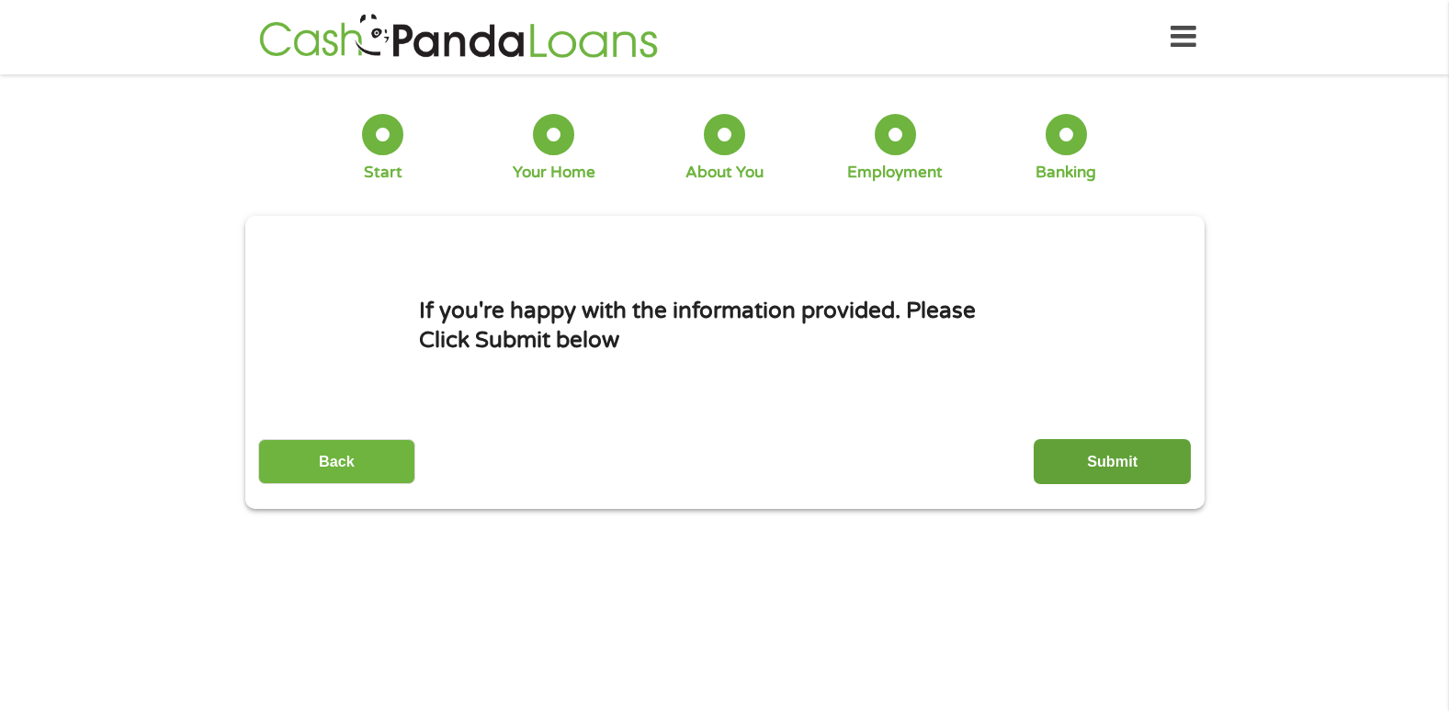
click at [1106, 460] on input "Submit" at bounding box center [1112, 461] width 157 height 45
